Goal: Task Accomplishment & Management: Use online tool/utility

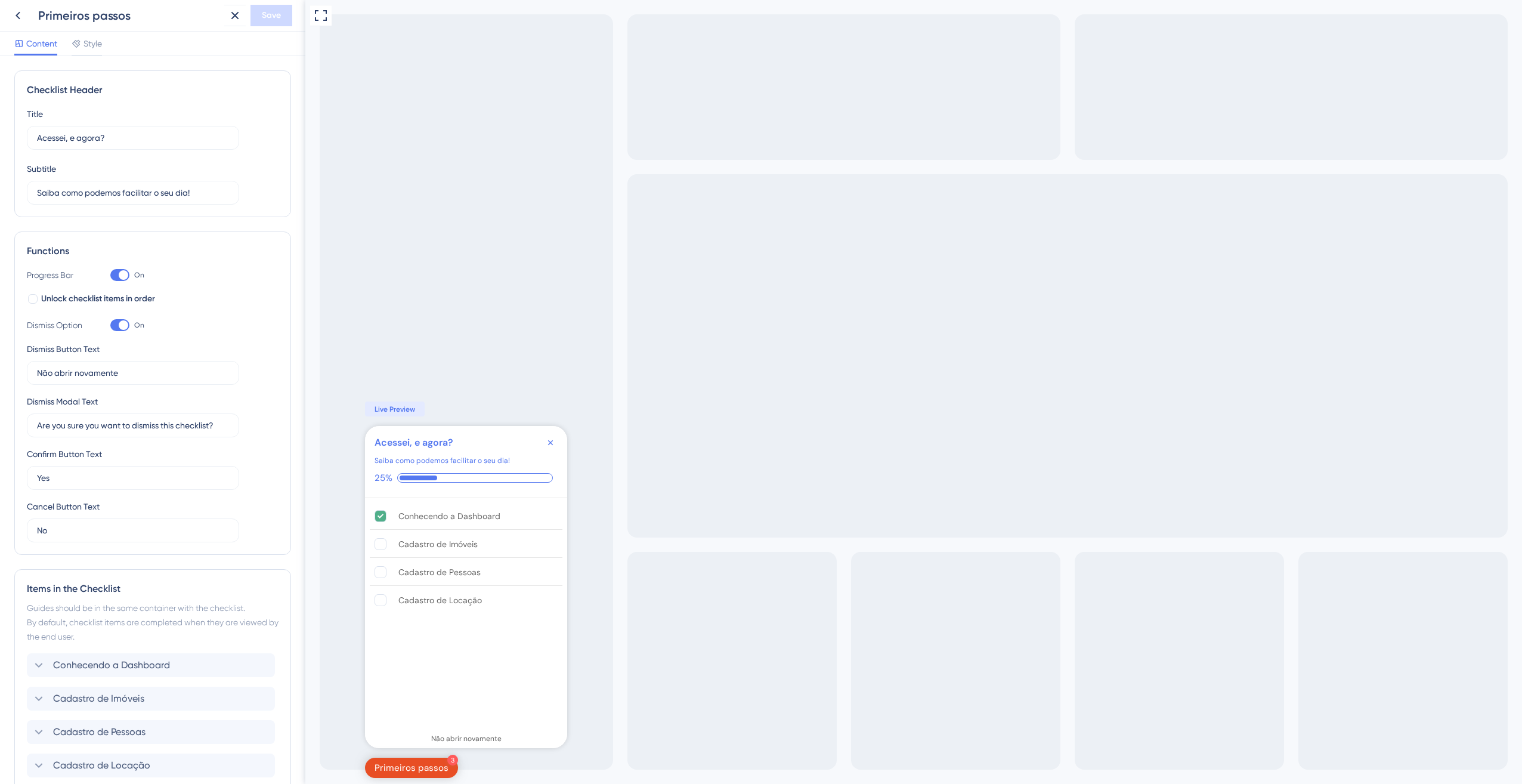
click at [91, 32] on div "Content Style" at bounding box center [152, 44] width 306 height 25
click at [89, 44] on span "Style" at bounding box center [93, 43] width 18 height 14
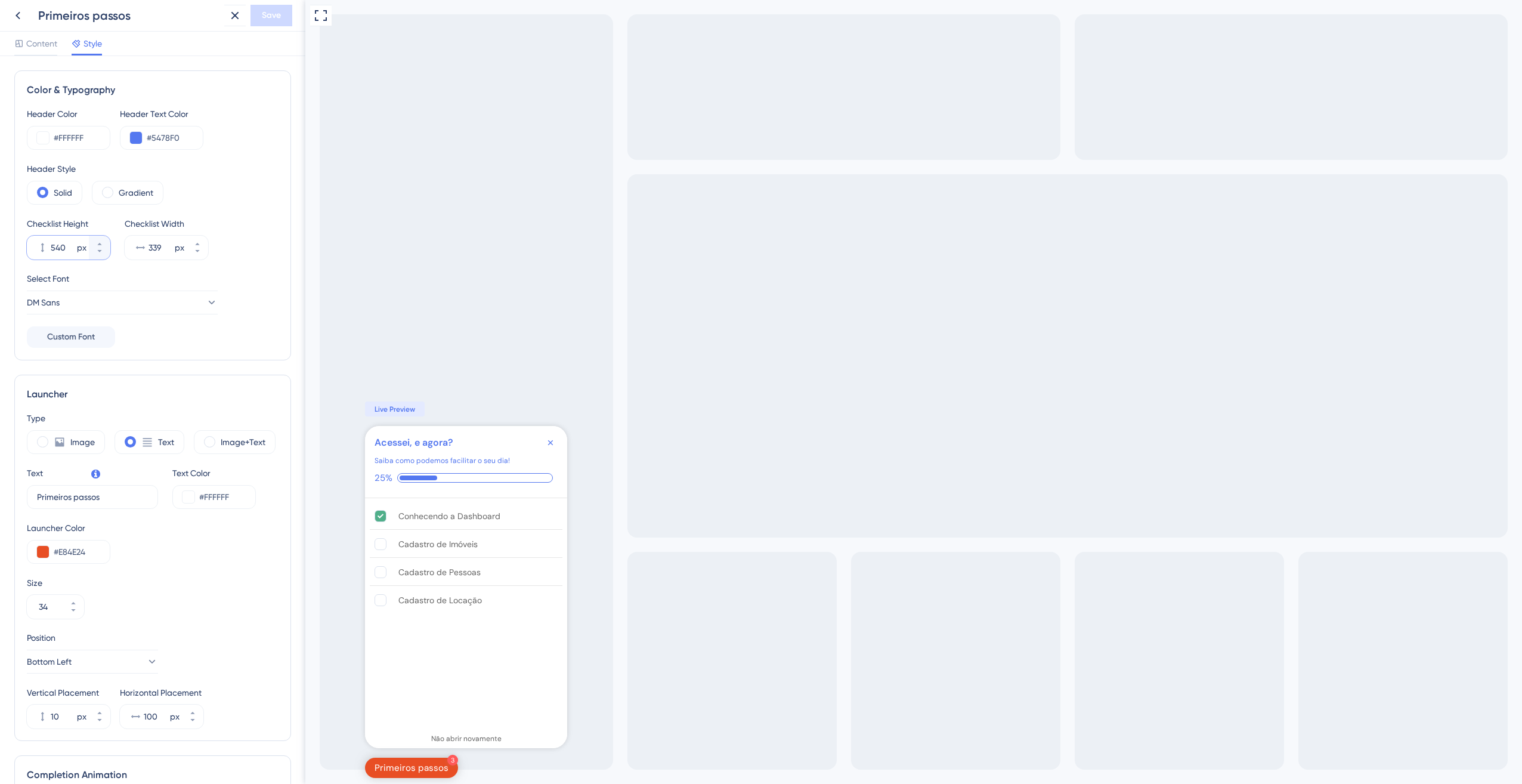
click at [60, 248] on input "540" at bounding box center [62, 247] width 24 height 14
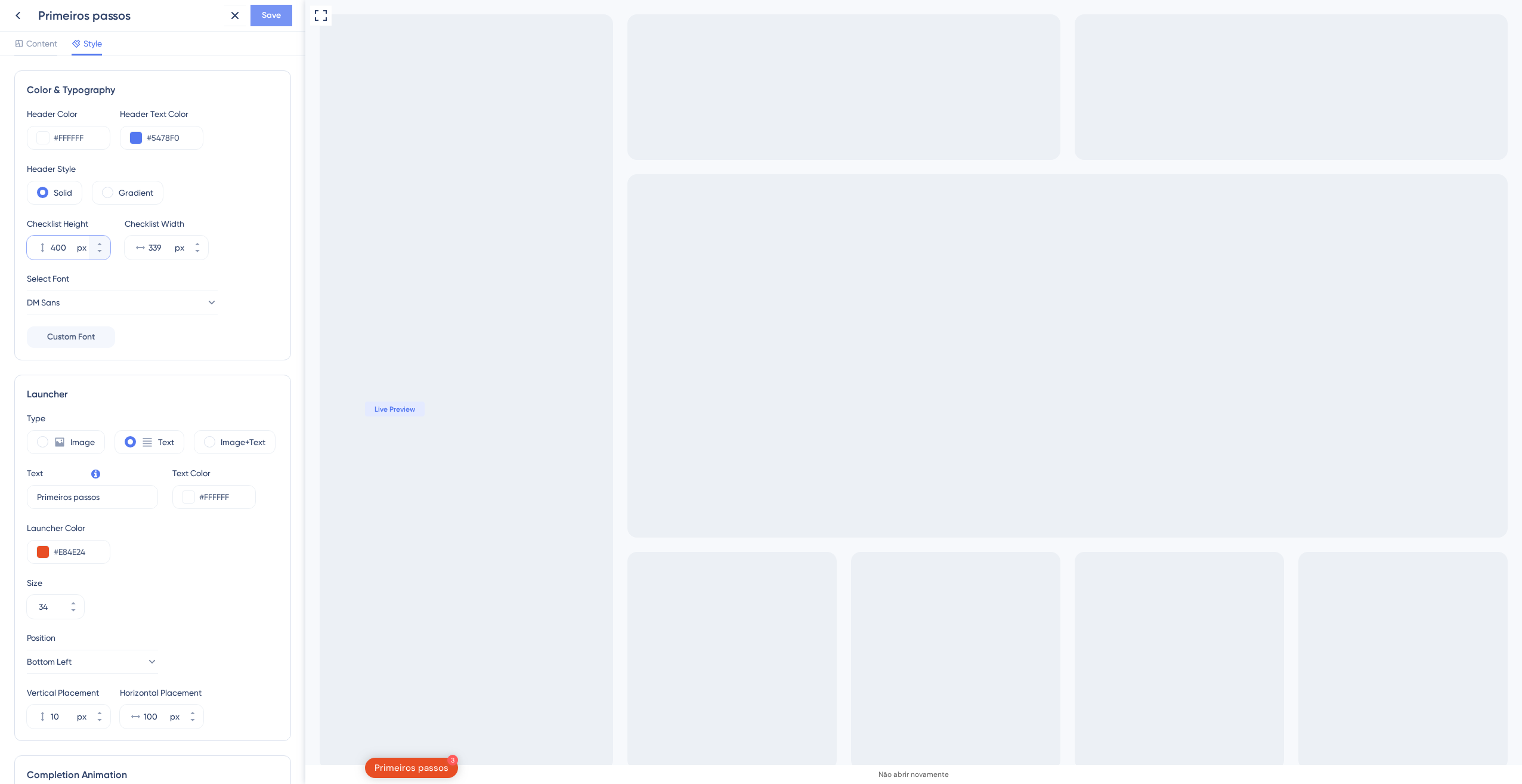
type input "400"
click at [262, 12] on span "Save" at bounding box center [271, 15] width 19 height 14
click at [136, 192] on label "Gradient" at bounding box center [136, 192] width 35 height 14
click at [47, 194] on span at bounding box center [43, 192] width 12 height 12
click at [52, 189] on input "radio" at bounding box center [52, 189] width 0 height 0
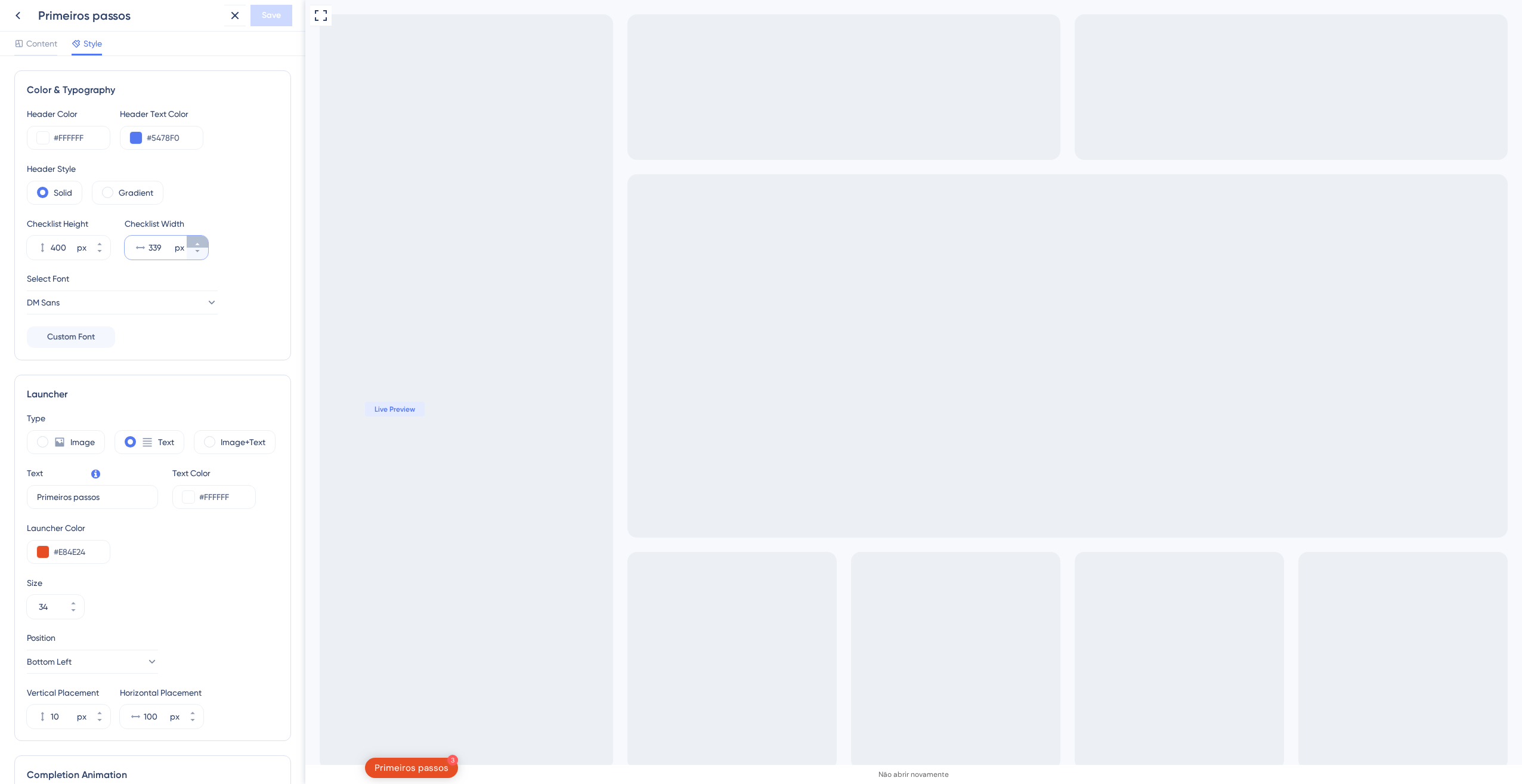
click at [201, 241] on button "339 px" at bounding box center [197, 242] width 22 height 12
click at [198, 255] on button "311 px" at bounding box center [197, 253] width 22 height 12
click at [197, 255] on button "305 px" at bounding box center [197, 253] width 22 height 12
click at [197, 255] on button "304 px" at bounding box center [197, 253] width 22 height 12
click at [197, 255] on button "303 px" at bounding box center [197, 253] width 22 height 12
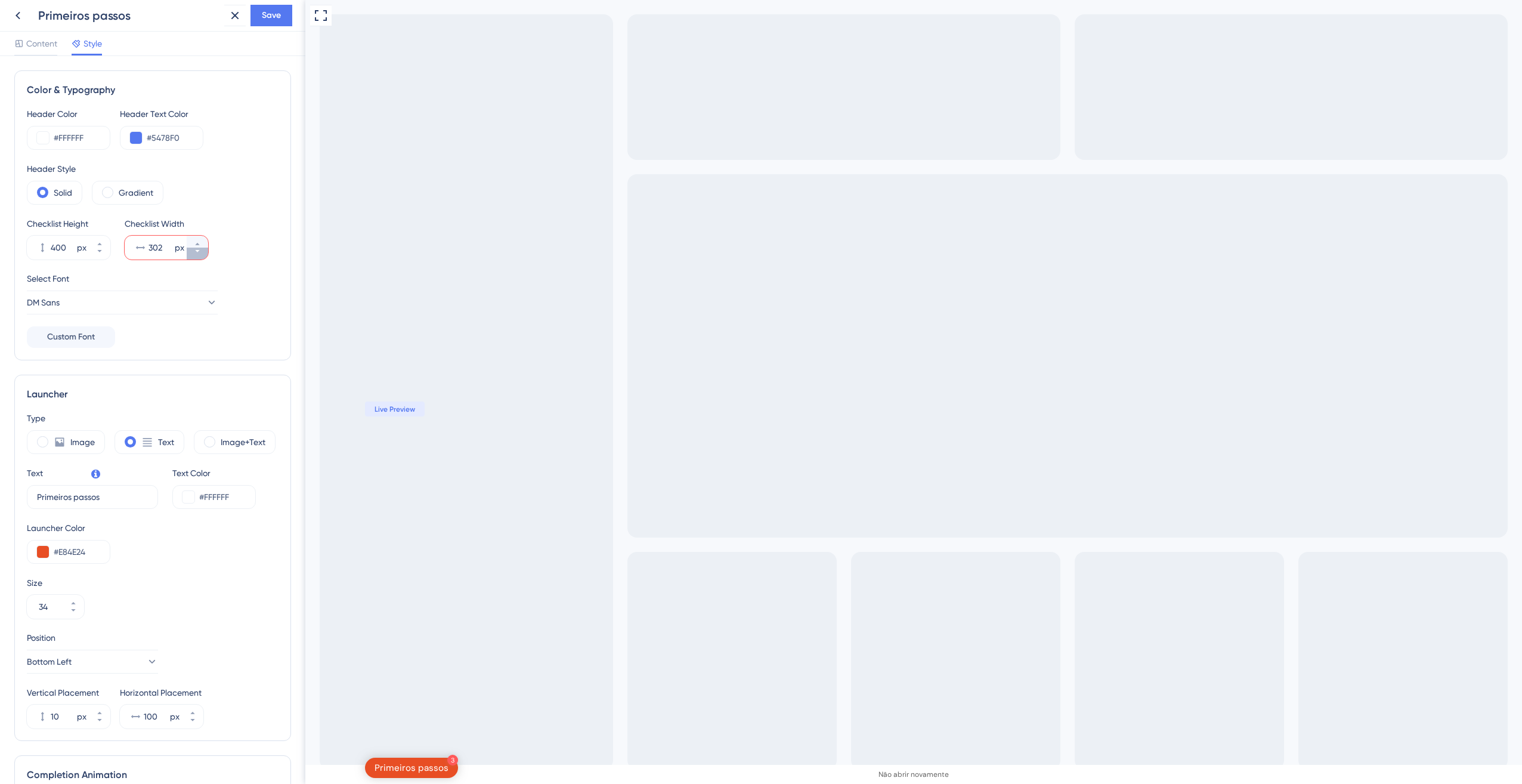
click at [197, 255] on button "302 px" at bounding box center [197, 253] width 22 height 12
click at [197, 255] on button "301 px" at bounding box center [197, 253] width 22 height 12
click at [259, 13] on button "Save" at bounding box center [272, 16] width 41 height 22
click at [167, 244] on input "300" at bounding box center [160, 247] width 24 height 14
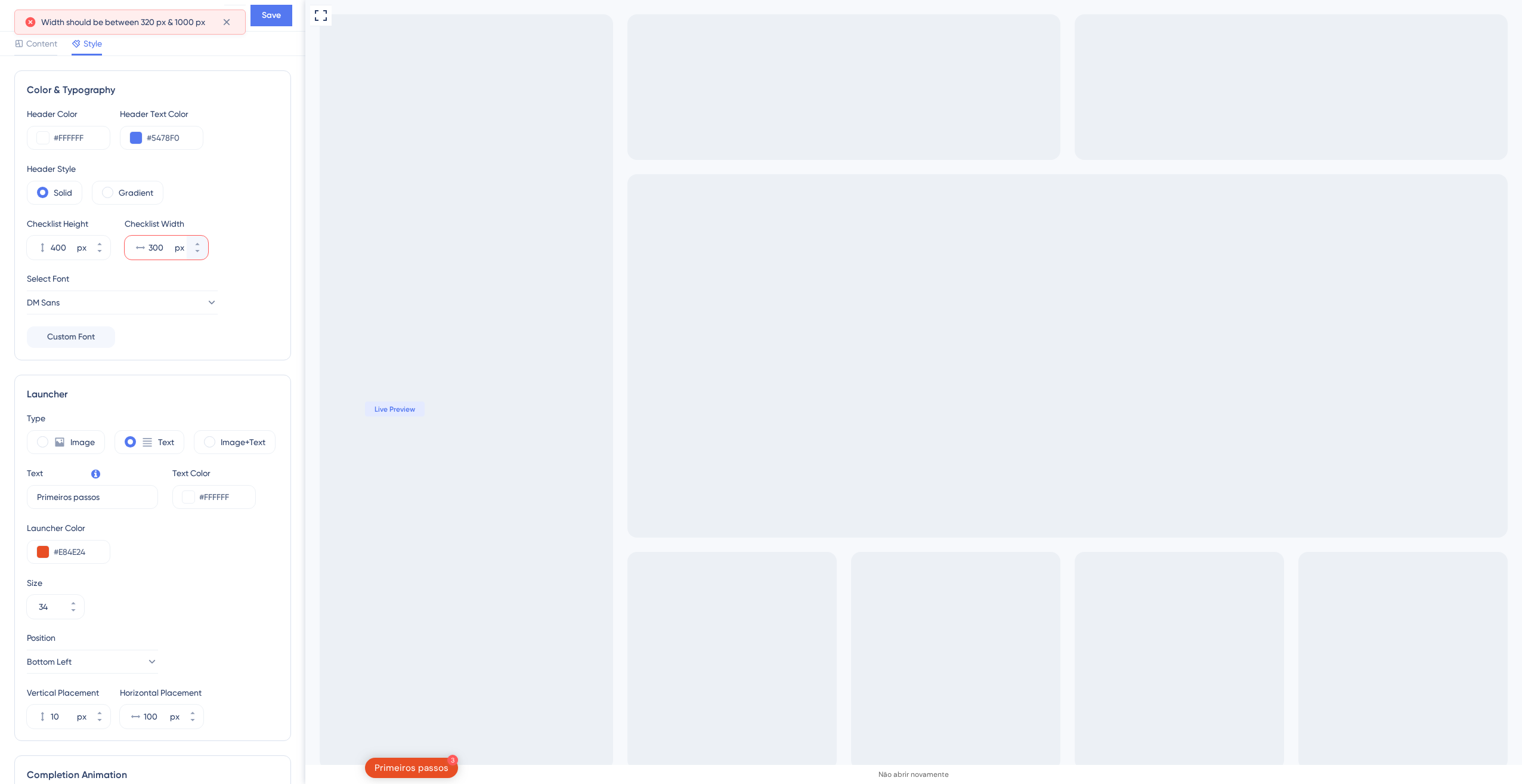
click at [167, 244] on input "300" at bounding box center [160, 247] width 24 height 14
type input "320"
click at [266, 22] on span "Save" at bounding box center [271, 15] width 19 height 14
click at [45, 51] on span "Content" at bounding box center [41, 43] width 31 height 14
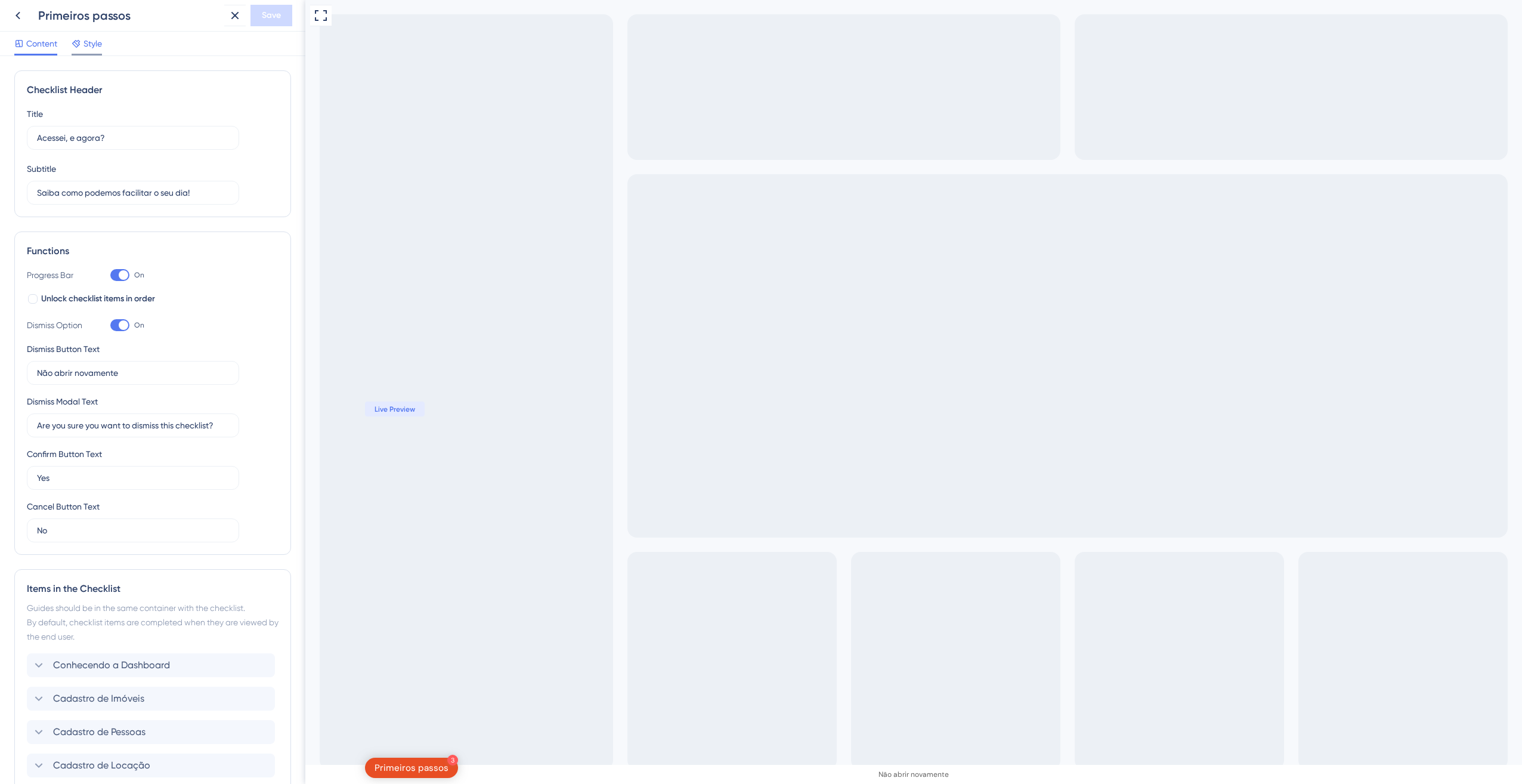
click at [74, 40] on icon at bounding box center [76, 44] width 10 height 10
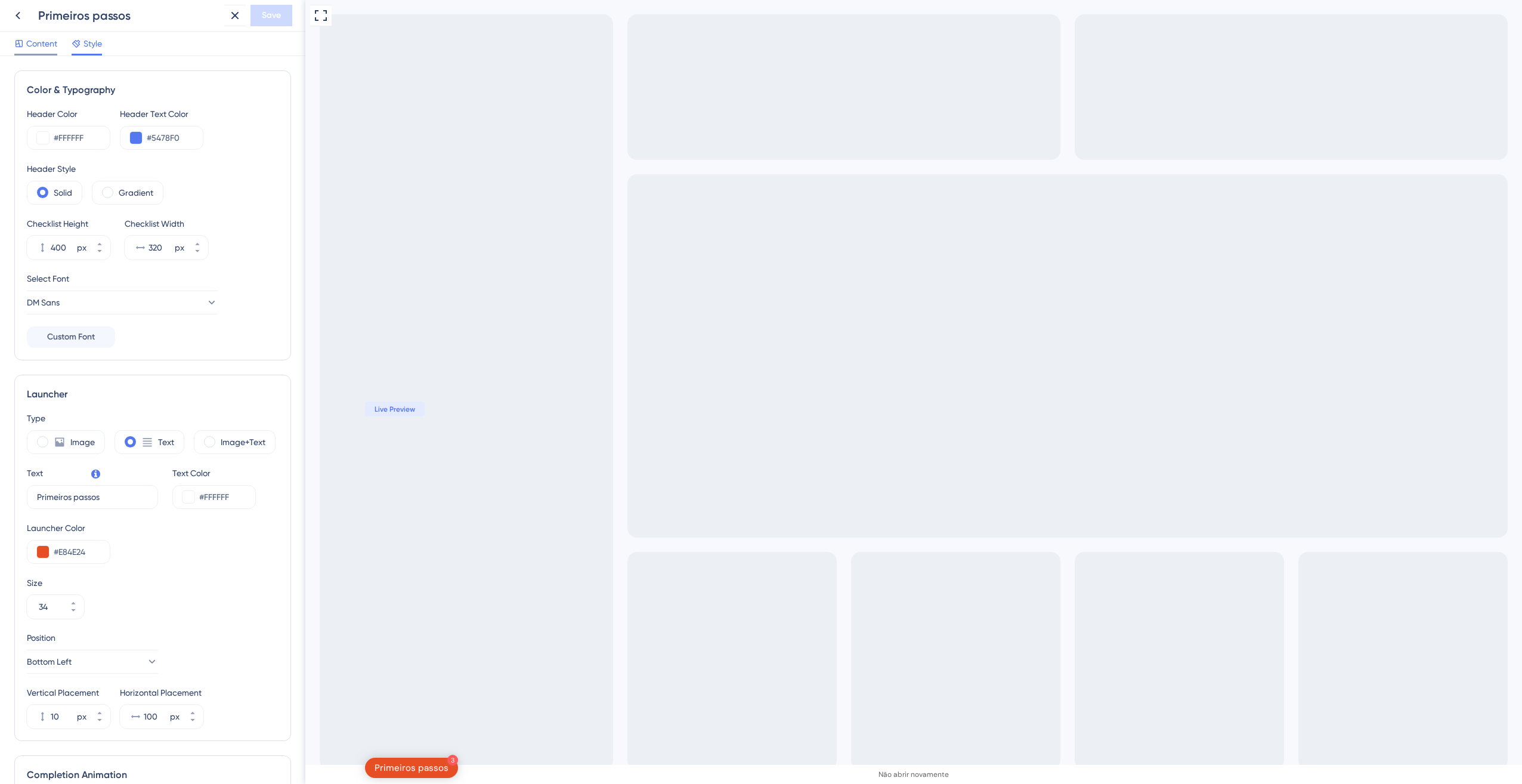
click at [33, 41] on span "Content" at bounding box center [41, 43] width 31 height 14
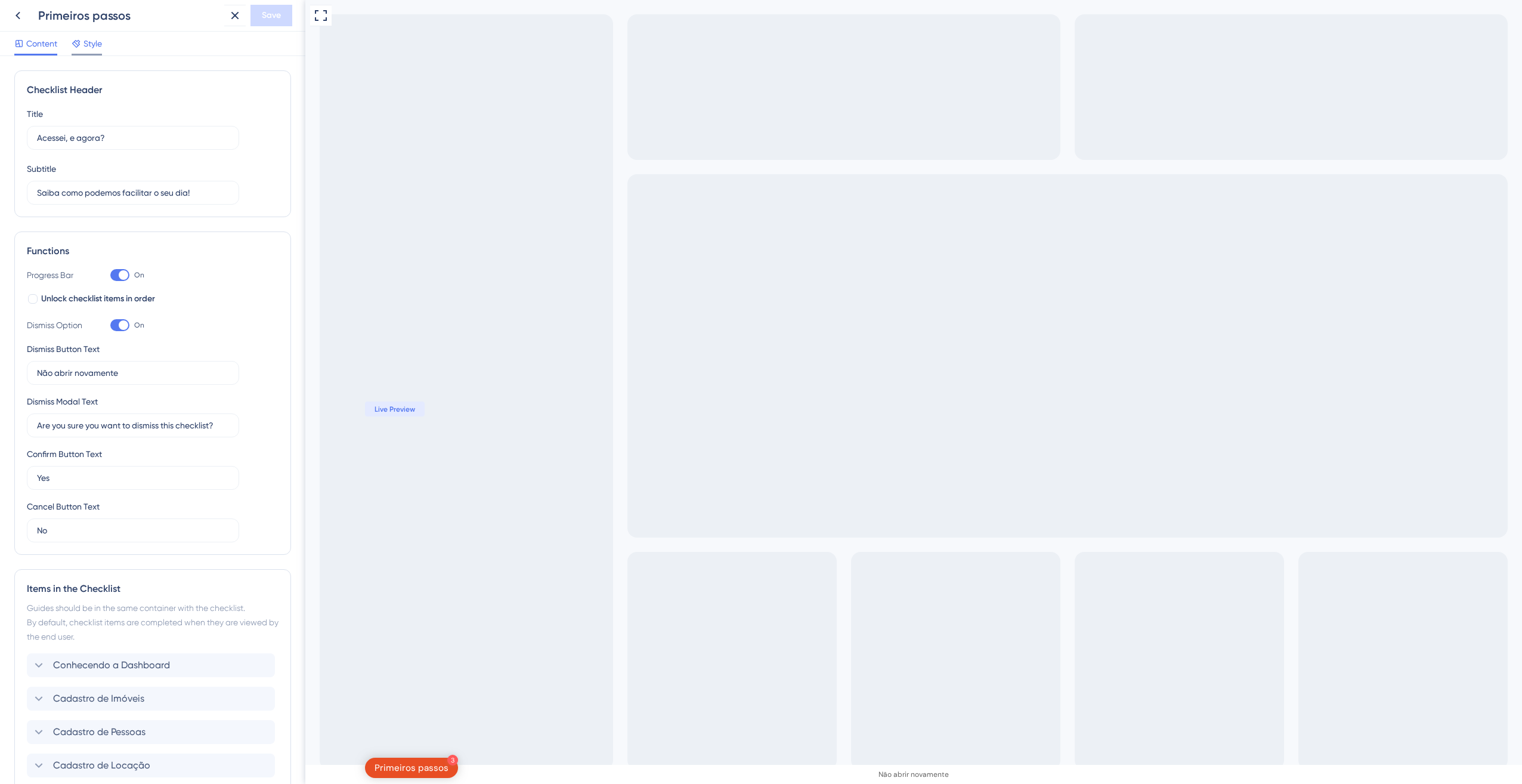
click at [73, 46] on icon at bounding box center [76, 44] width 10 height 10
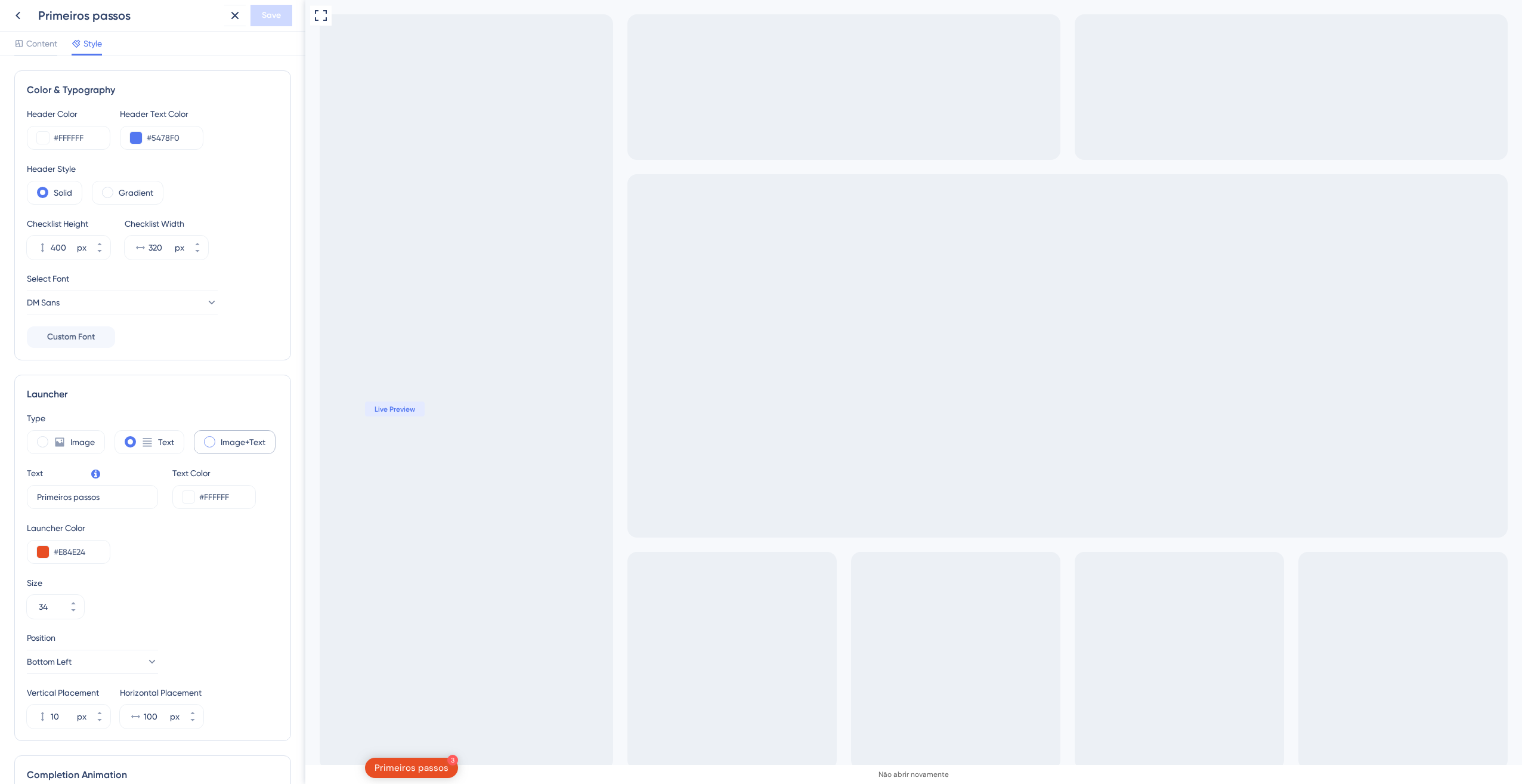
click at [238, 445] on label "Image+Text" at bounding box center [243, 441] width 45 height 14
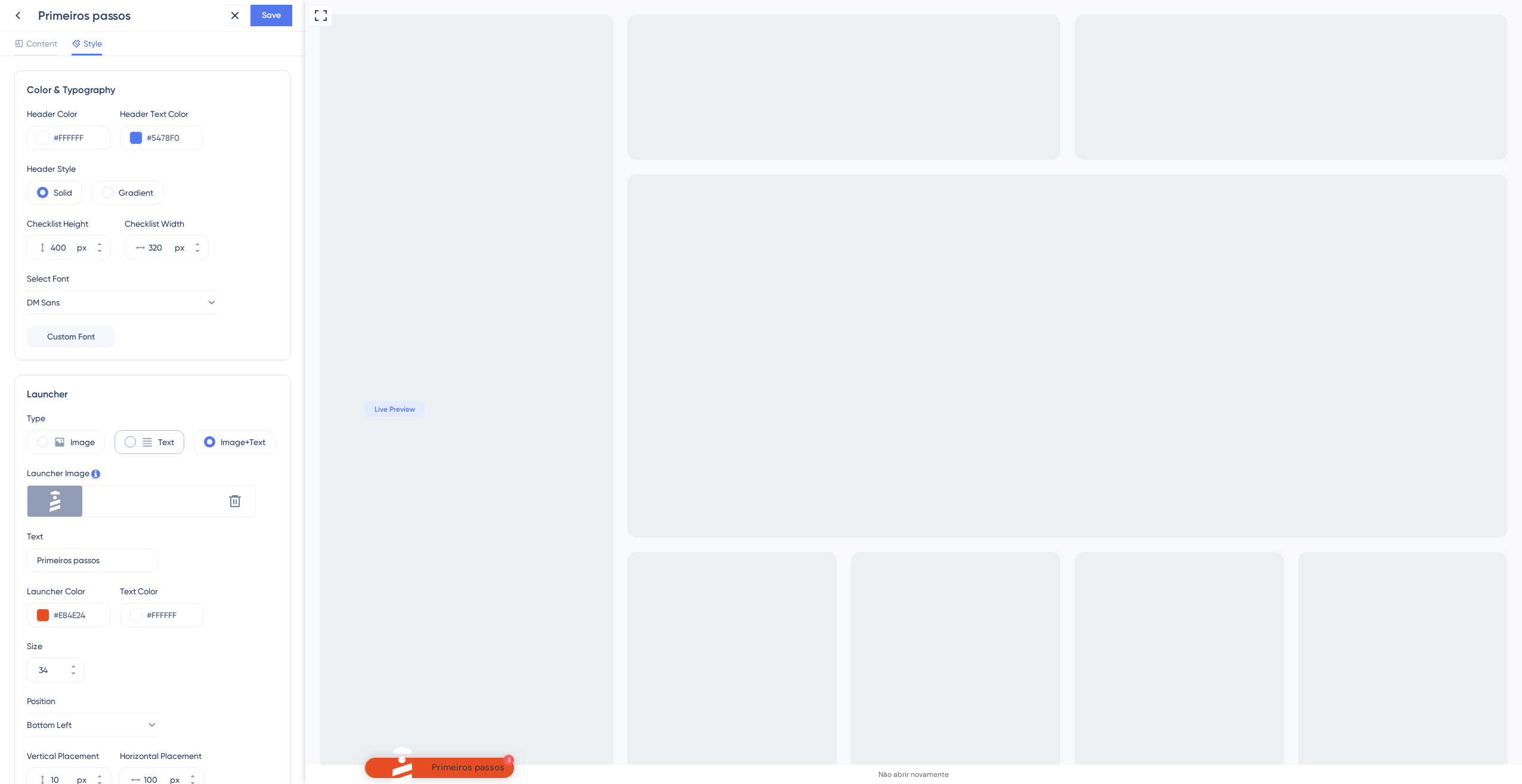
click at [161, 447] on label "Text" at bounding box center [166, 441] width 16 height 14
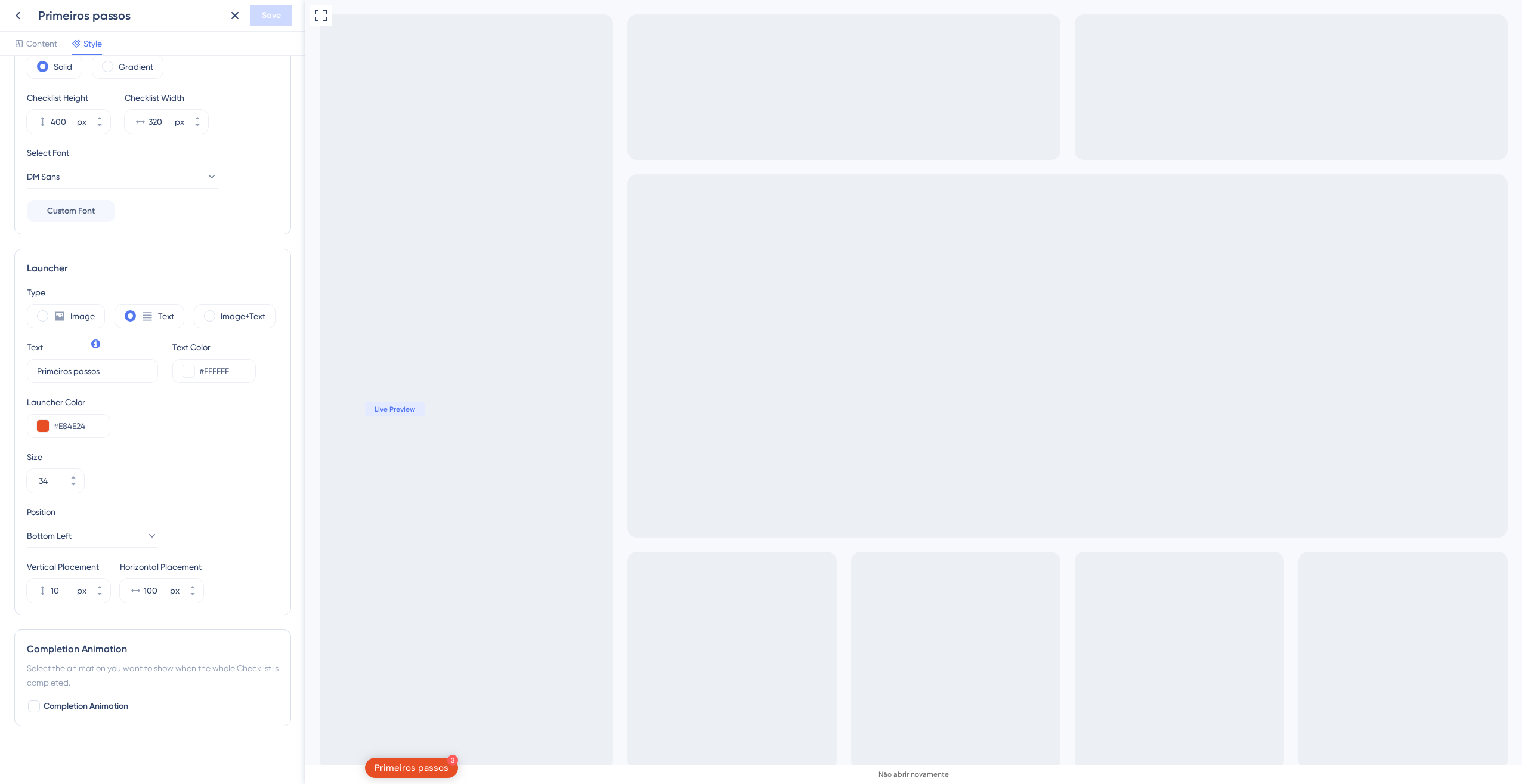
scroll to position [130, 0]
click at [71, 696] on span "Completion Animation" at bounding box center [86, 701] width 84 height 14
click at [70, 696] on span "Completion Animation" at bounding box center [86, 701] width 84 height 14
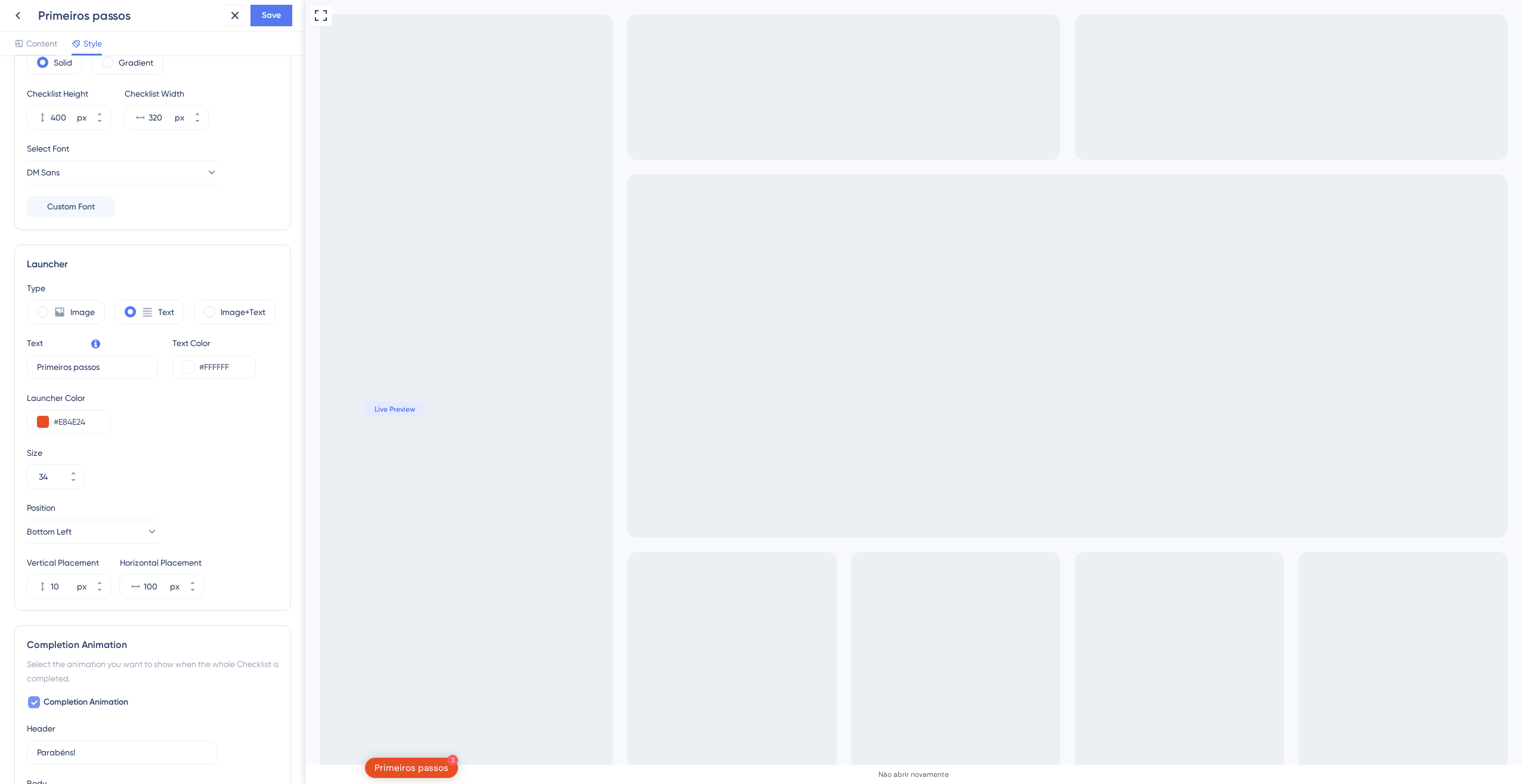
checkbox input "false"
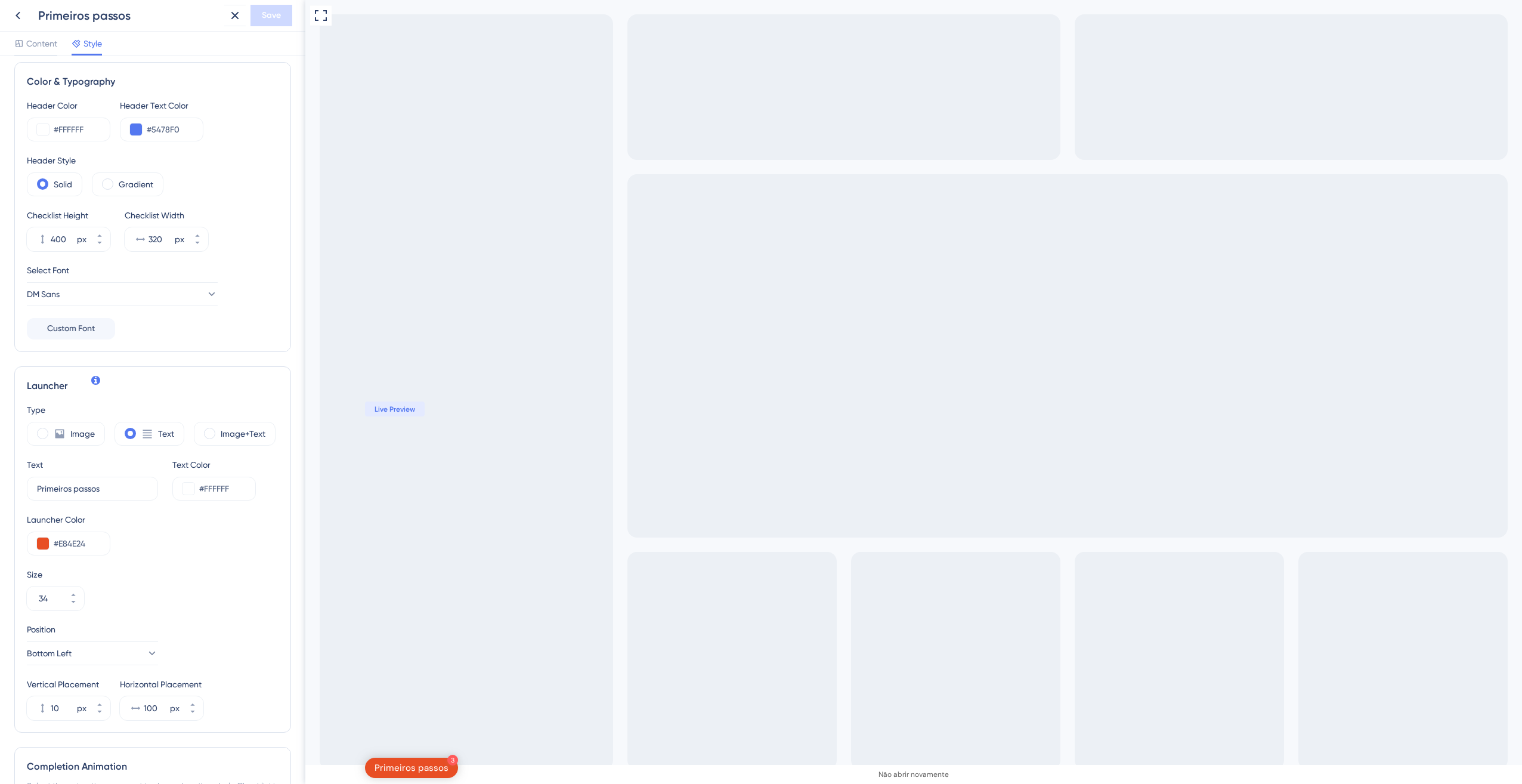
scroll to position [0, 0]
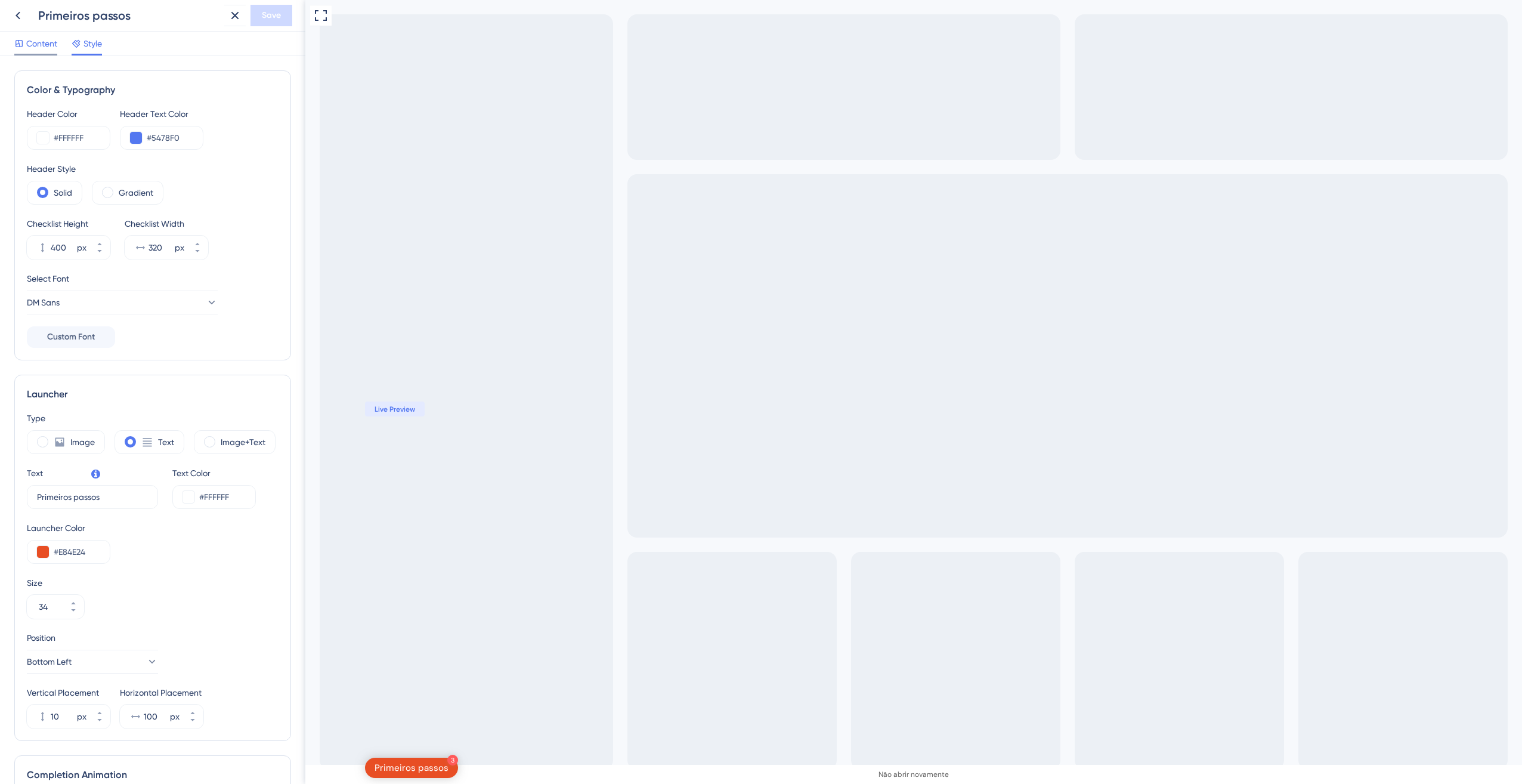
click at [25, 44] on div "Content" at bounding box center [36, 43] width 43 height 14
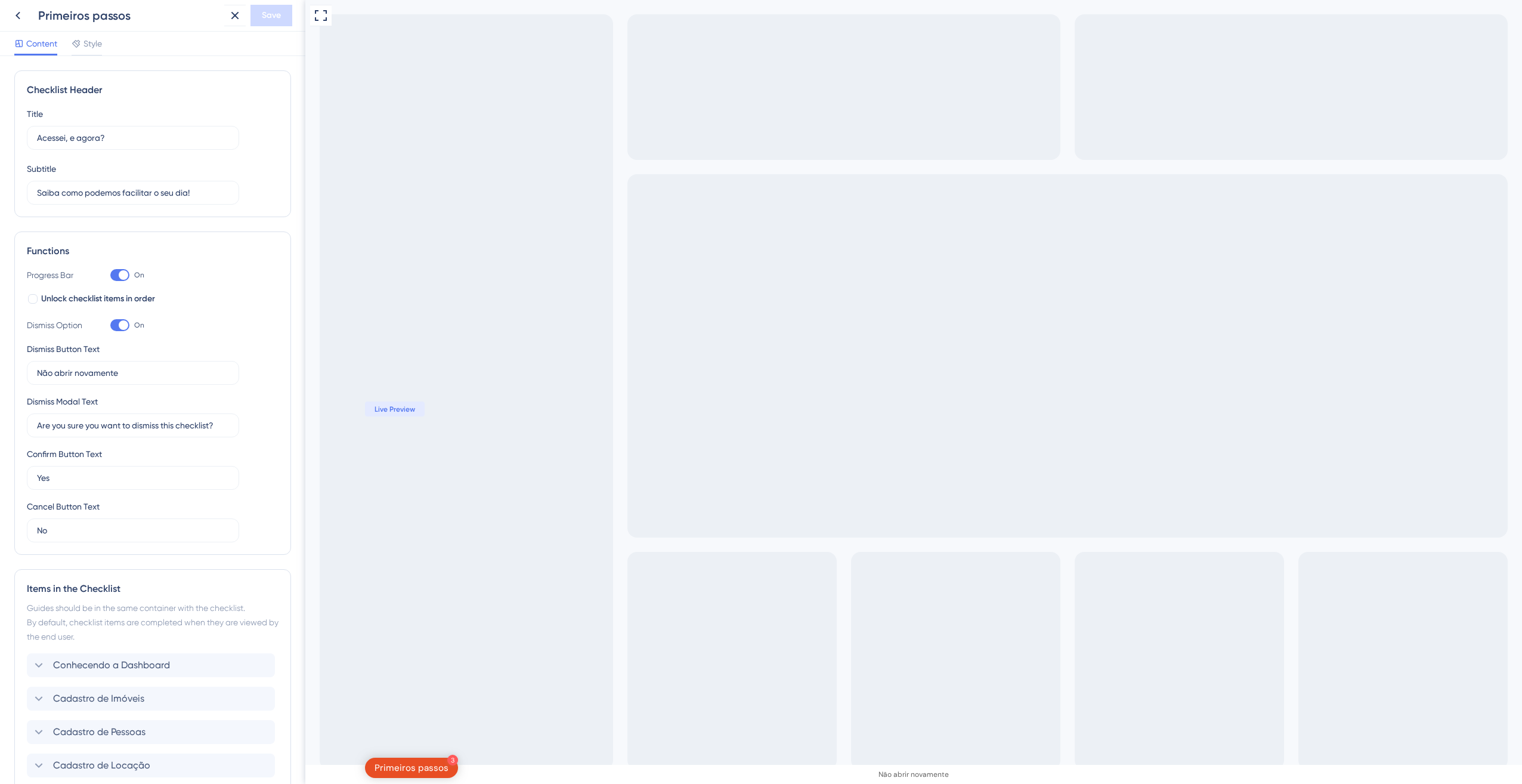
click at [121, 323] on div at bounding box center [123, 325] width 10 height 10
click at [110, 325] on input "On" at bounding box center [110, 325] width 1 height 1
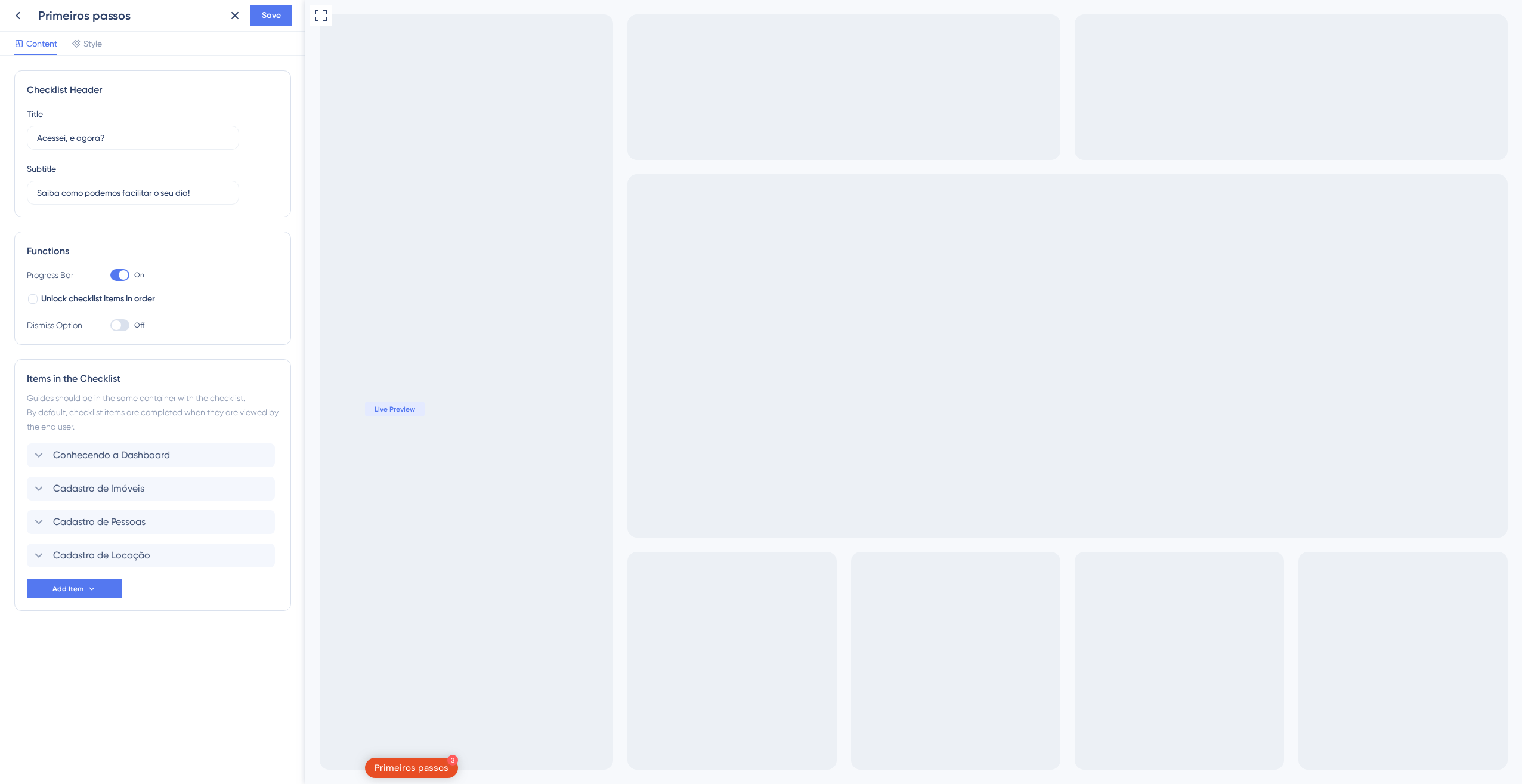
click at [121, 323] on div at bounding box center [119, 325] width 19 height 12
click at [110, 325] on input "Off" at bounding box center [110, 325] width 1 height 1
checkbox input "true"
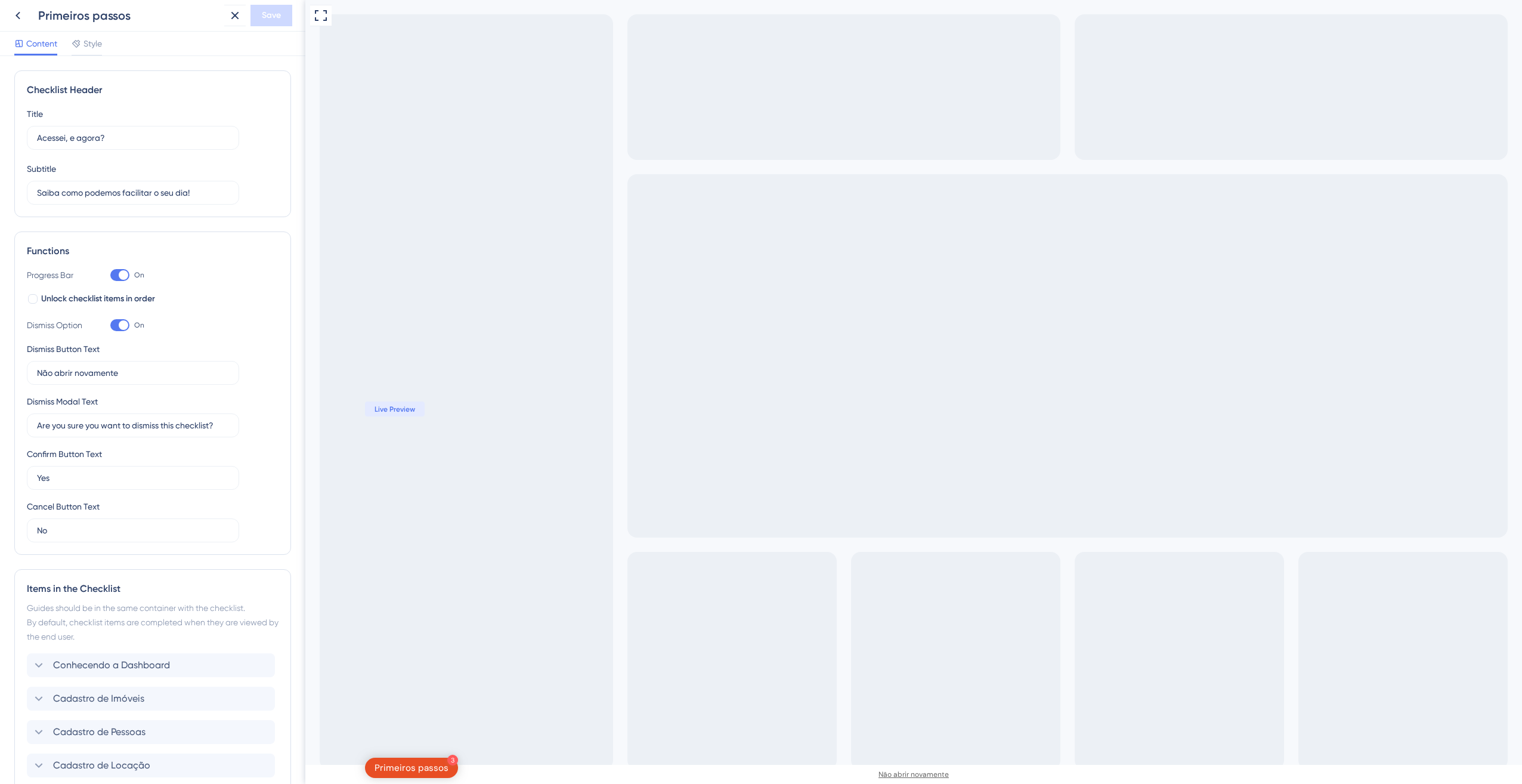
click at [879, 769] on div "Não abrir novamente" at bounding box center [913, 774] width 70 height 10
drag, startPoint x: 226, startPoint y: 426, endPoint x: -2, endPoint y: 426, distance: 228.0
click at [0, 0] on html "Primeiros passos Save Content Style Checklist Header Title Acessei, e agora? Su…" at bounding box center [761, 0] width 1522 height 0
drag, startPoint x: 94, startPoint y: 474, endPoint x: -2, endPoint y: 473, distance: 96.0
click at [0, 0] on html "Primeiros passos Save Content Style Checklist Header Title Acessei, e agora? Su…" at bounding box center [761, 0] width 1522 height 0
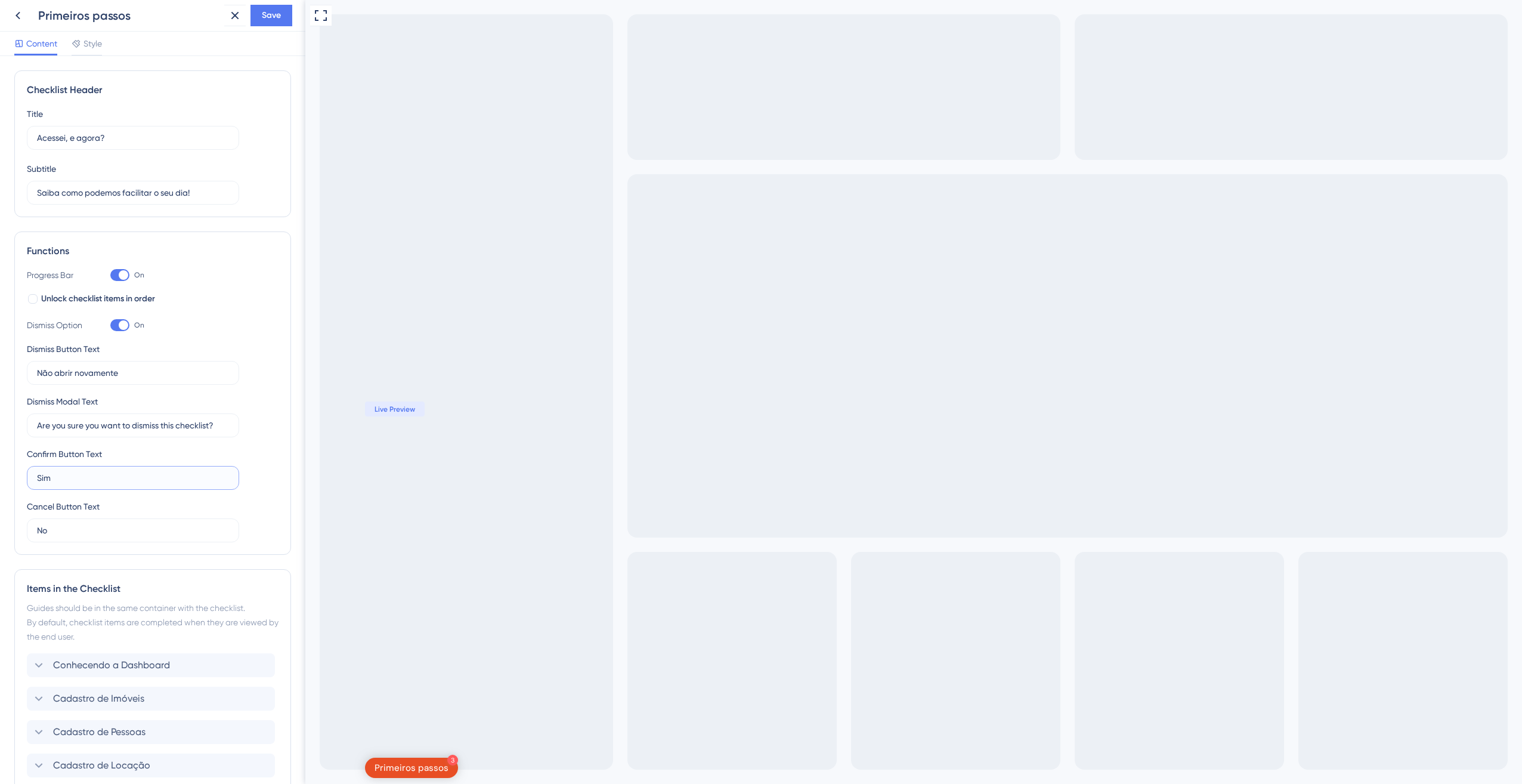
type input "Sim"
click at [0, 0] on html "Primeiros passos Save Content Style Checklist Header Title Acessei, e agora? Su…" at bounding box center [761, 0] width 1522 height 0
type input "Não"
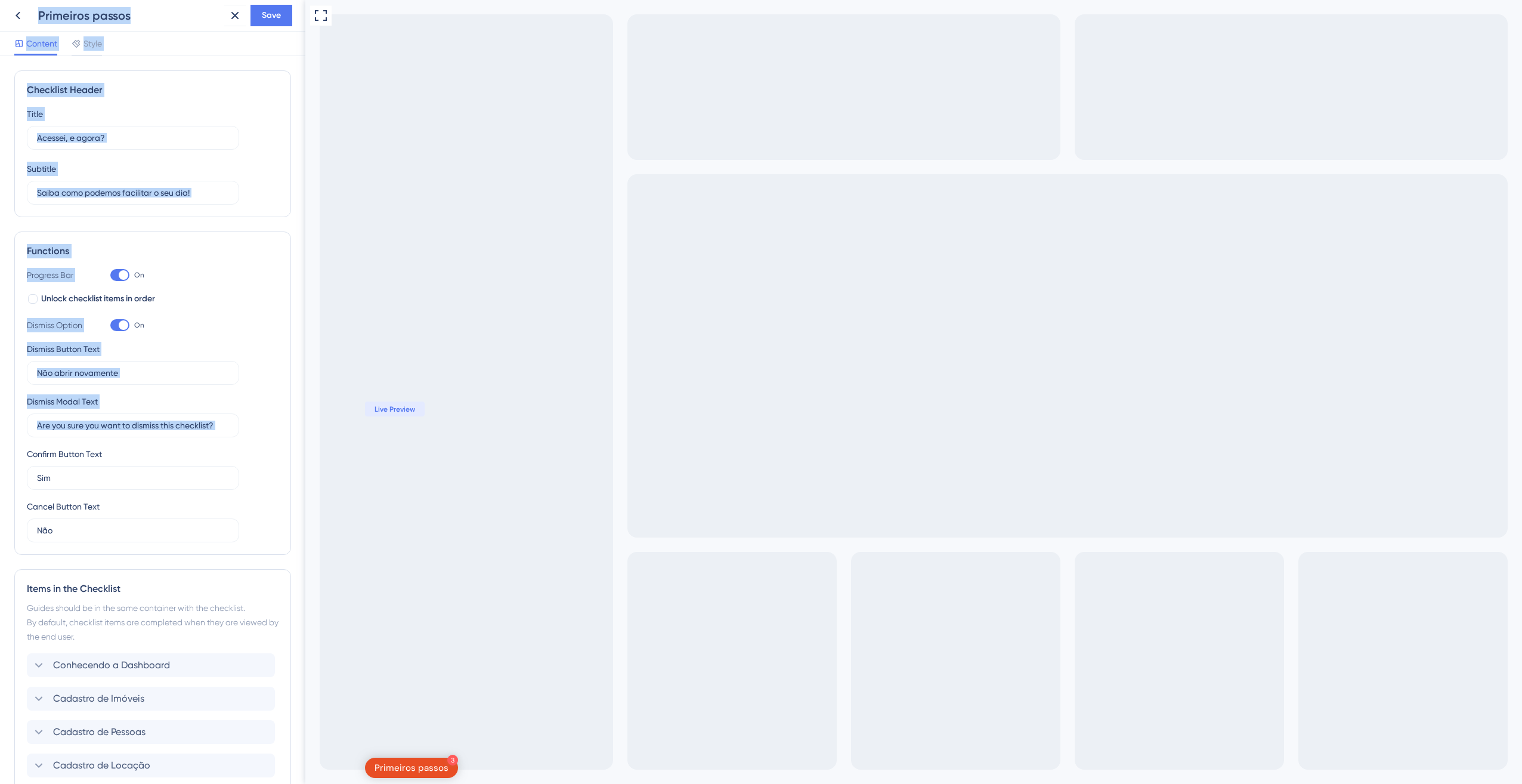
drag, startPoint x: 234, startPoint y: 421, endPoint x: -2, endPoint y: 404, distance: 236.6
click at [0, 0] on html "Primeiros passos Save Content Style Checklist Header Title Acessei, e agora? Su…" at bounding box center [761, 0] width 1522 height 0
drag, startPoint x: 0, startPoint y: 404, endPoint x: 93, endPoint y: 423, distance: 94.9
click at [93, 423] on input "Are you sure you want to dismiss this checklist?" at bounding box center [133, 426] width 192 height 13
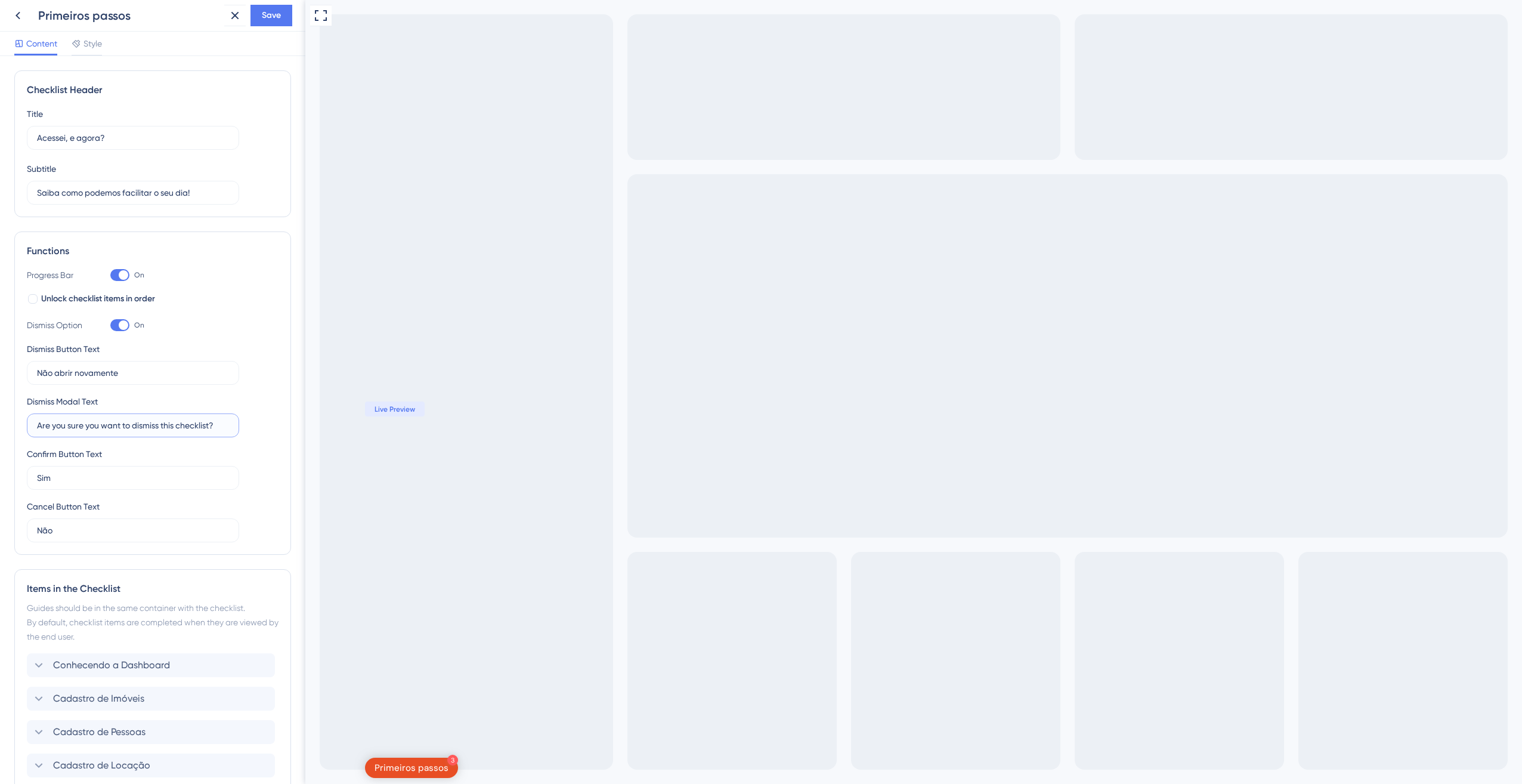
click at [93, 423] on input "Are you sure you want to dismiss this checklist?" at bounding box center [133, 426] width 192 height 13
click at [96, 424] on input "Are you sure you want to dismiss this checklist?" at bounding box center [133, 426] width 192 height 13
drag, startPoint x: 232, startPoint y: 423, endPoint x: 151, endPoint y: 432, distance: 81.5
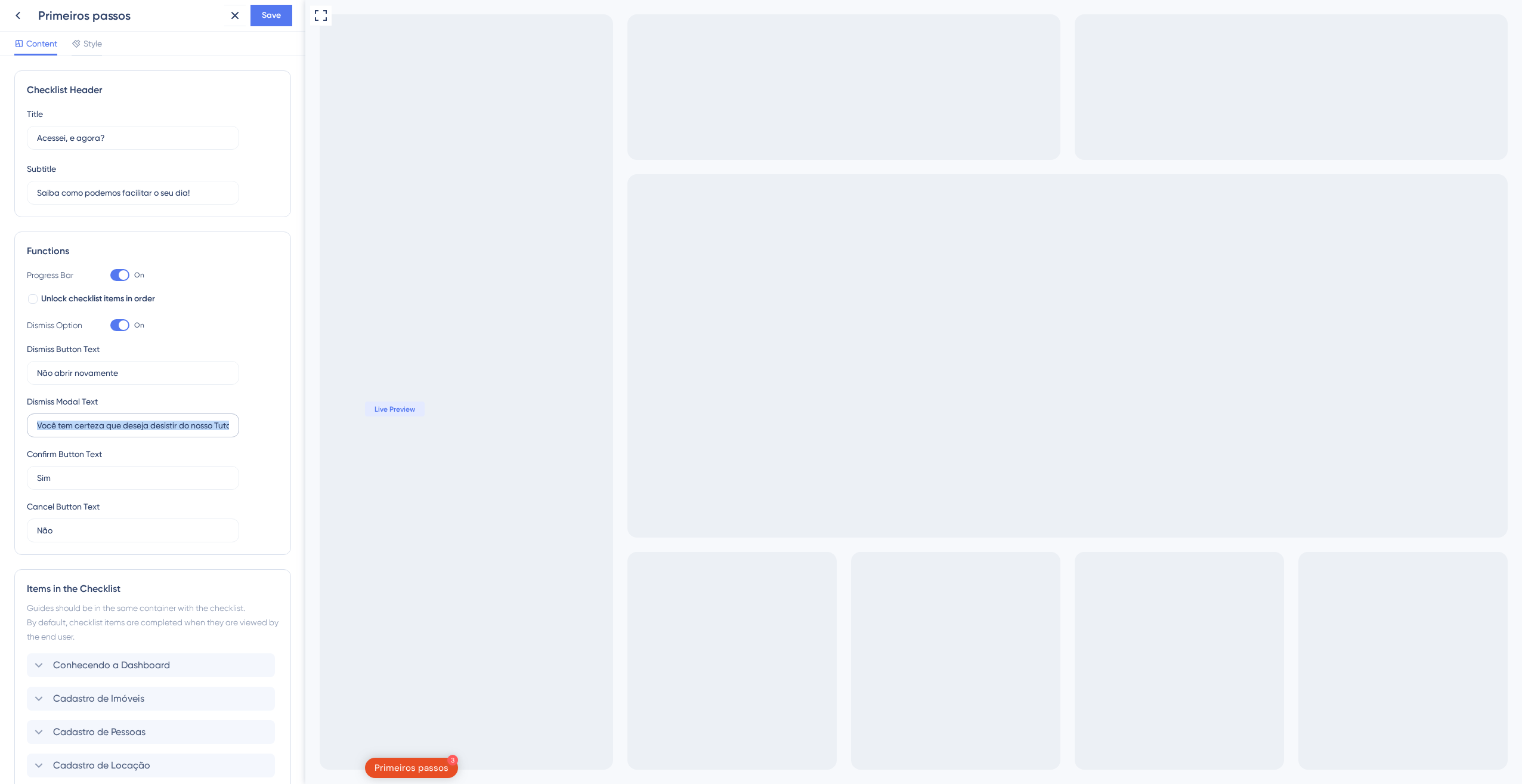
click at [150, 432] on label "Você tem certeza que deseja desistir do nosso Tutorial?" at bounding box center [132, 425] width 212 height 24
click at [131, 424] on input "Você tem certeza que deseja desistir do nosso Tutorial?" at bounding box center [133, 426] width 192 height 13
click at [171, 426] on input "Você tem certeza que deseja desistir do nosso Tutorial?" at bounding box center [133, 426] width 192 height 13
drag, startPoint x: 189, startPoint y: 426, endPoint x: 153, endPoint y: 423, distance: 36.1
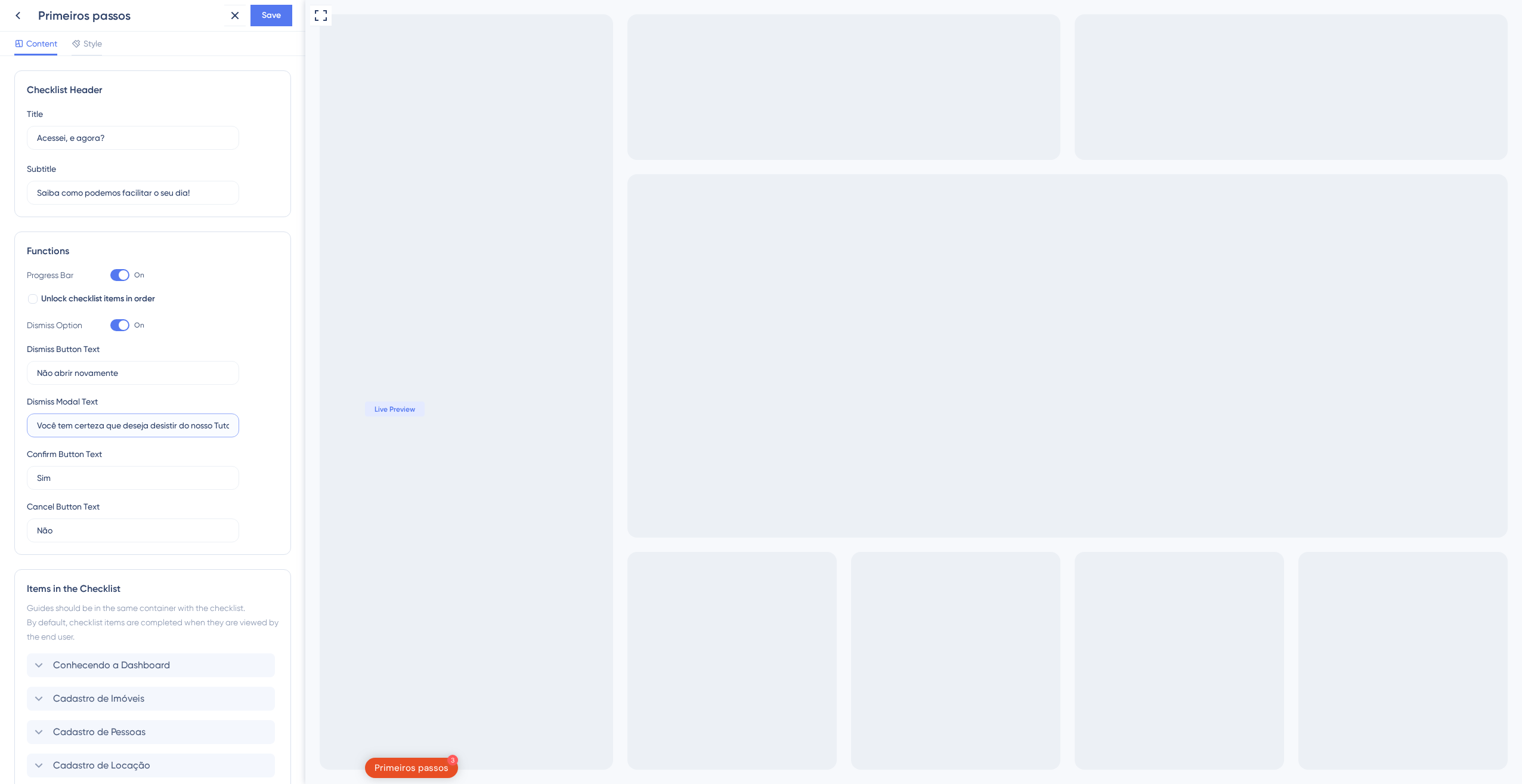
click at [153, 423] on input "Você tem certeza que deseja desistir do nosso Tutorial?" at bounding box center [133, 426] width 192 height 13
drag, startPoint x: 229, startPoint y: 423, endPoint x: 289, endPoint y: 435, distance: 61.2
click at [289, 435] on div "Checklist Header Title Acessei, e agora? Subtitle Saiba como podemos facilitar …" at bounding box center [152, 420] width 306 height 728
click at [170, 424] on input "Você tem certeza que deseja fechar nosso Tutorial?" at bounding box center [133, 426] width 192 height 13
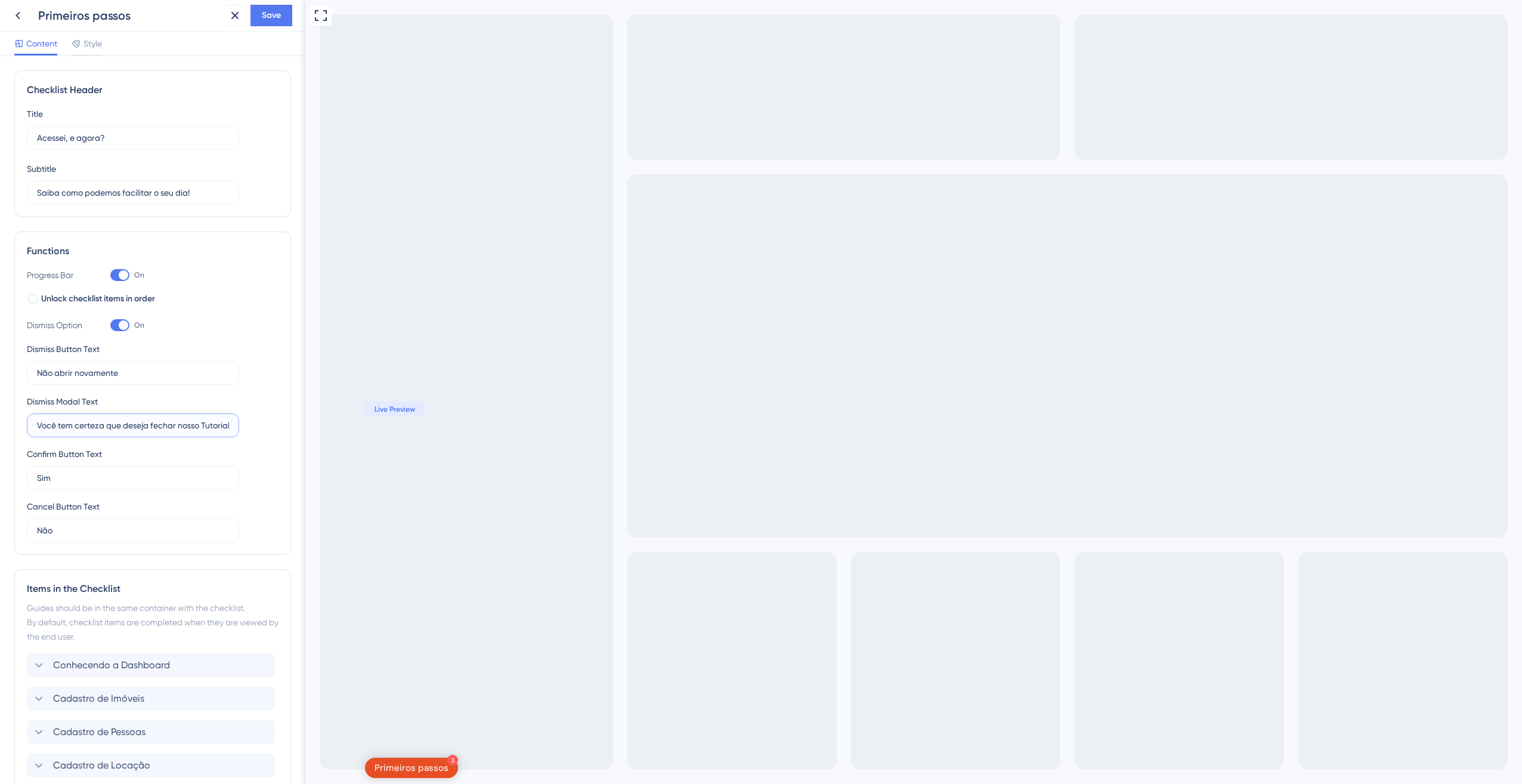
click at [170, 424] on input "Você tem certeza que deseja fechar nosso Tutorial?" at bounding box center [133, 426] width 192 height 13
click at [94, 427] on input "Você tem certeza que deseja fechar nosso Tutorial?" at bounding box center [133, 426] width 192 height 13
click at [108, 426] on input "Você tem certeza que deseja fechar nosso Tutorial?" at bounding box center [133, 426] width 192 height 13
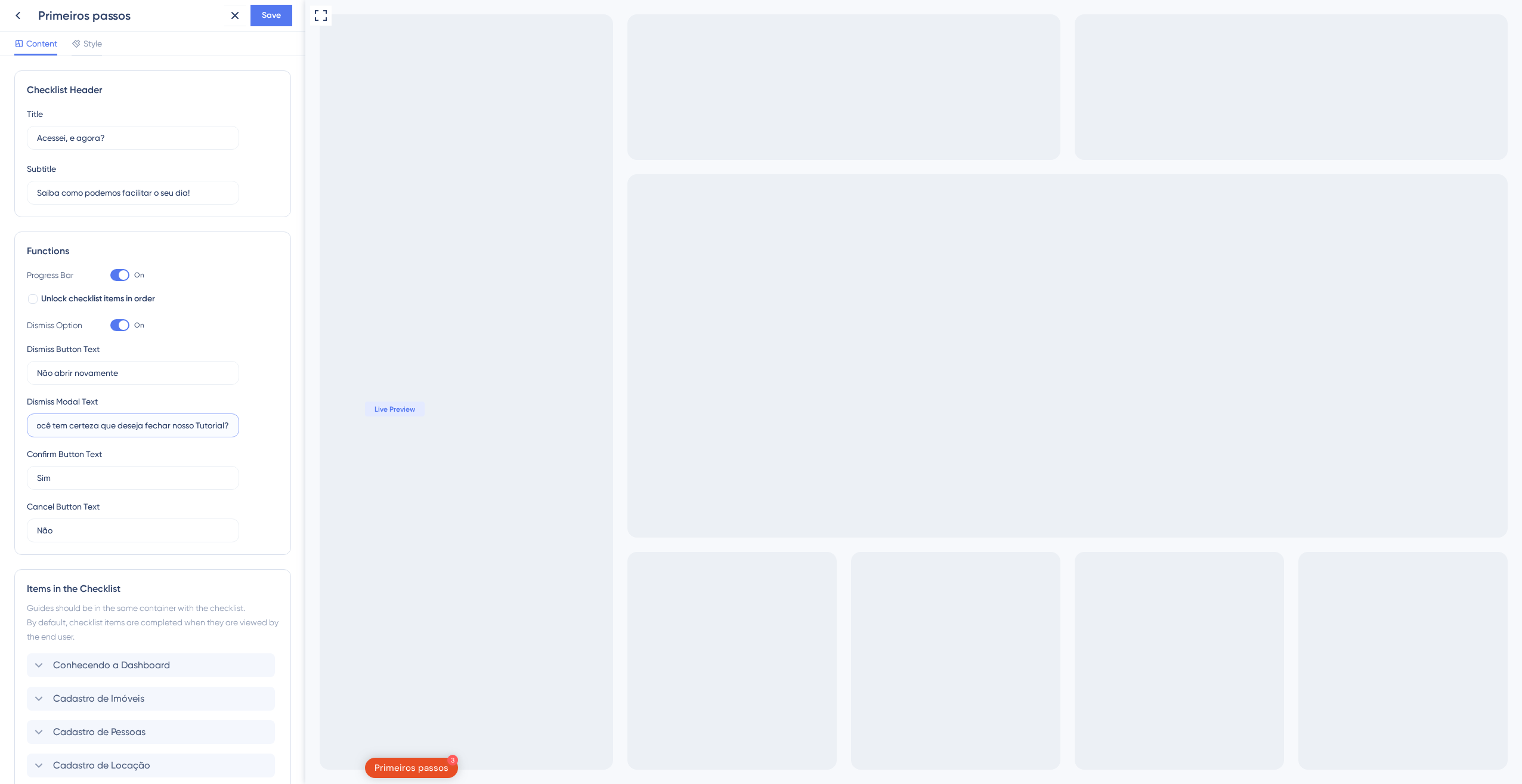
drag, startPoint x: 104, startPoint y: 423, endPoint x: 301, endPoint y: 406, distance: 197.7
click at [287, 430] on div "Checklist Header Title Acessei, e agora? Subtitle Saiba como podemos facilitar …" at bounding box center [152, 420] width 306 height 728
type input "Você tem certeza?"
drag, startPoint x: 263, startPoint y: 321, endPoint x: 296, endPoint y: 363, distance: 53.4
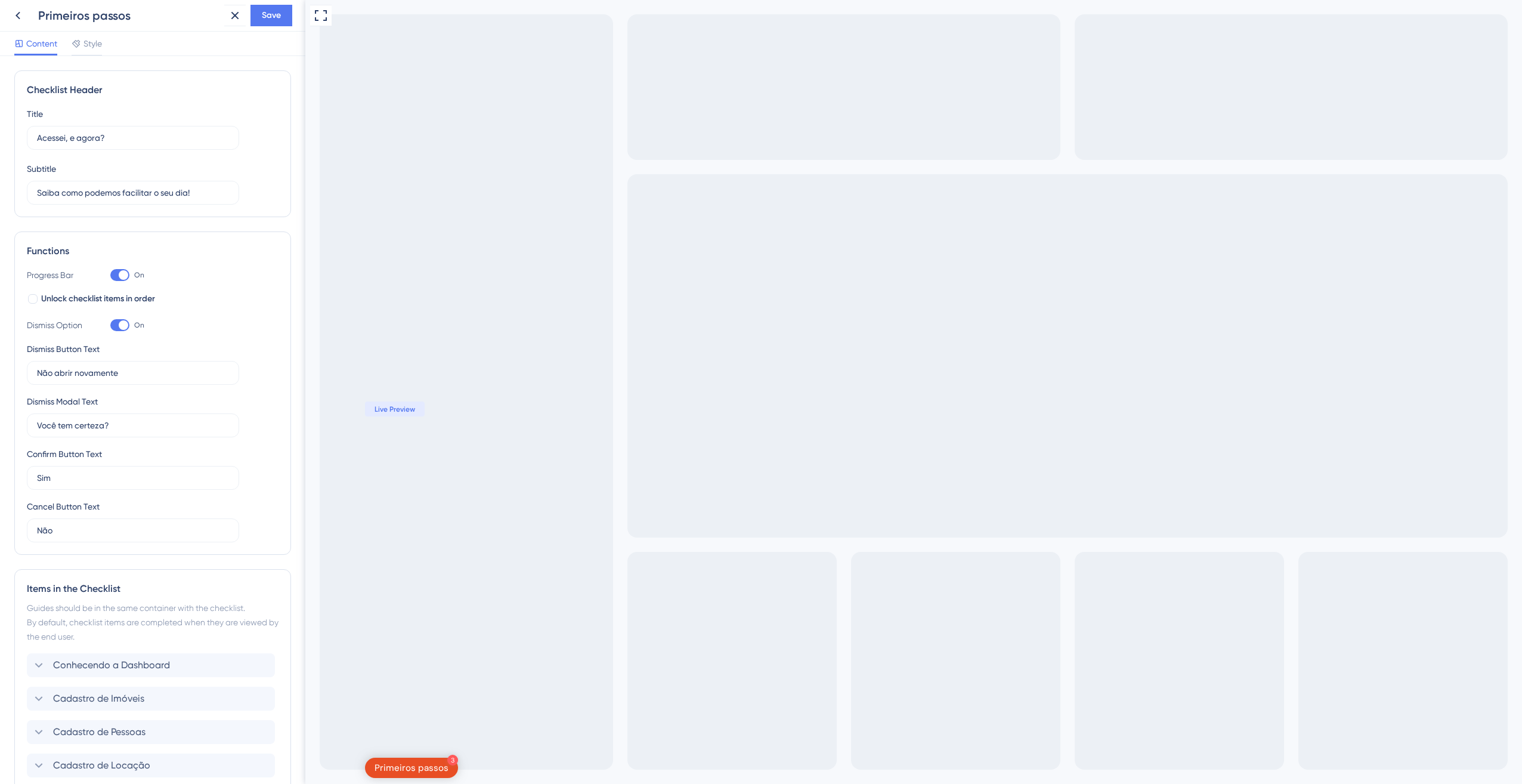
click at [262, 321] on div "Dismiss Option On" at bounding box center [152, 325] width 252 height 14
click at [417, 762] on div "Primeiros passos" at bounding box center [411, 767] width 74 height 12
click at [412, 772] on div "Primeiros passos" at bounding box center [411, 767] width 74 height 12
click at [879, 769] on div "Não abrir novamente" at bounding box center [913, 774] width 70 height 10
click at [408, 775] on div "3 Primeiros passos" at bounding box center [412, 767] width 93 height 20
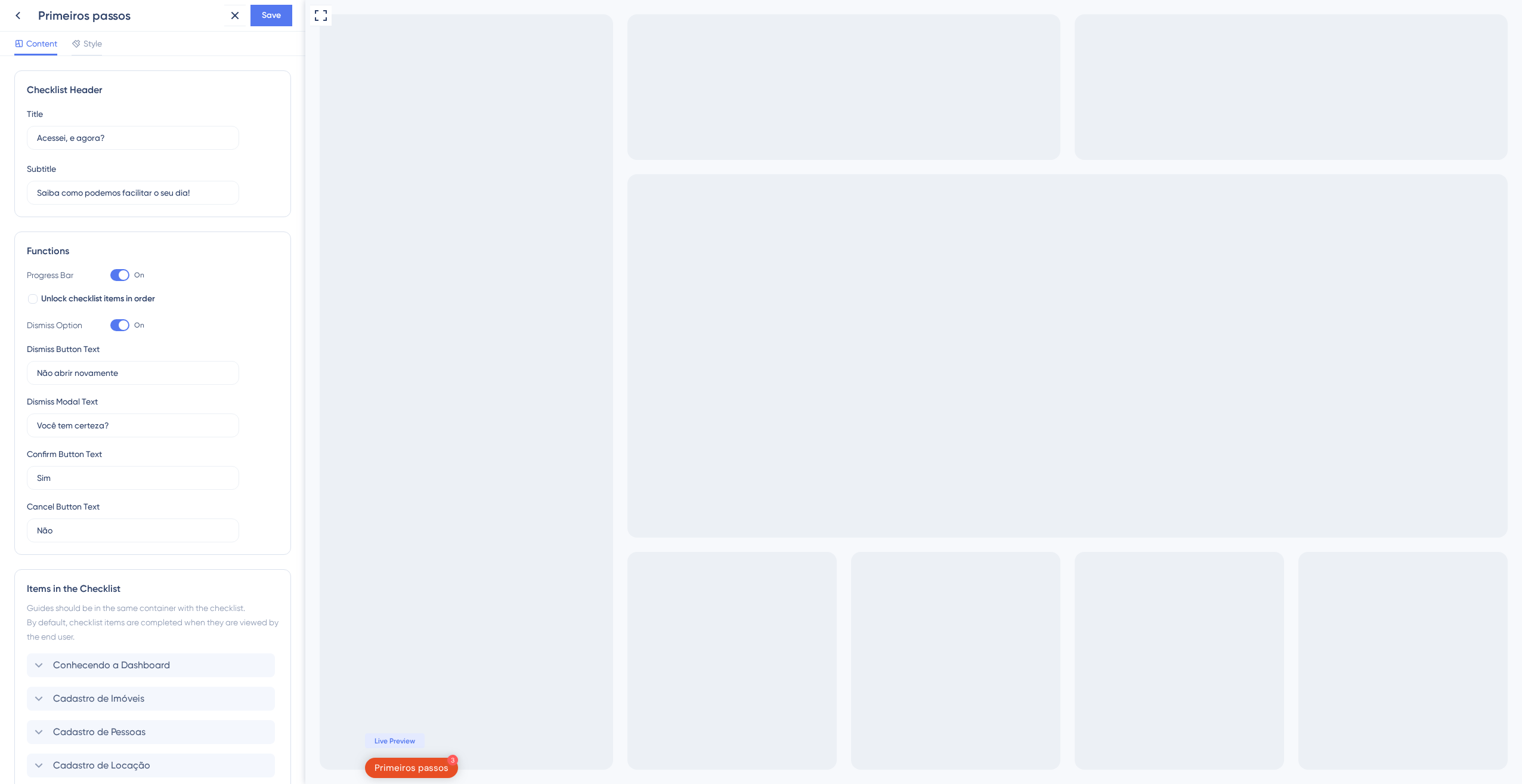
click at [411, 770] on div "Primeiros passos" at bounding box center [411, 767] width 74 height 12
click at [277, 5] on button "Save" at bounding box center [272, 16] width 41 height 22
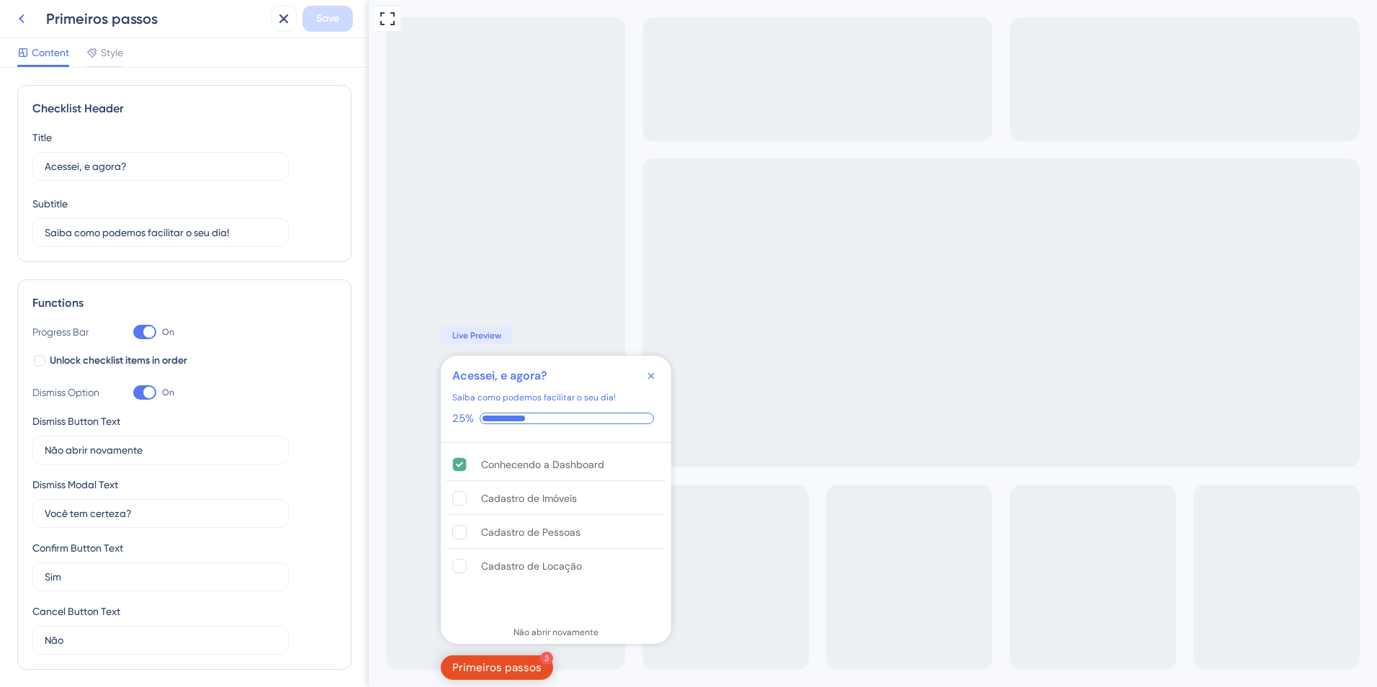
click at [29, 25] on icon at bounding box center [21, 18] width 17 height 17
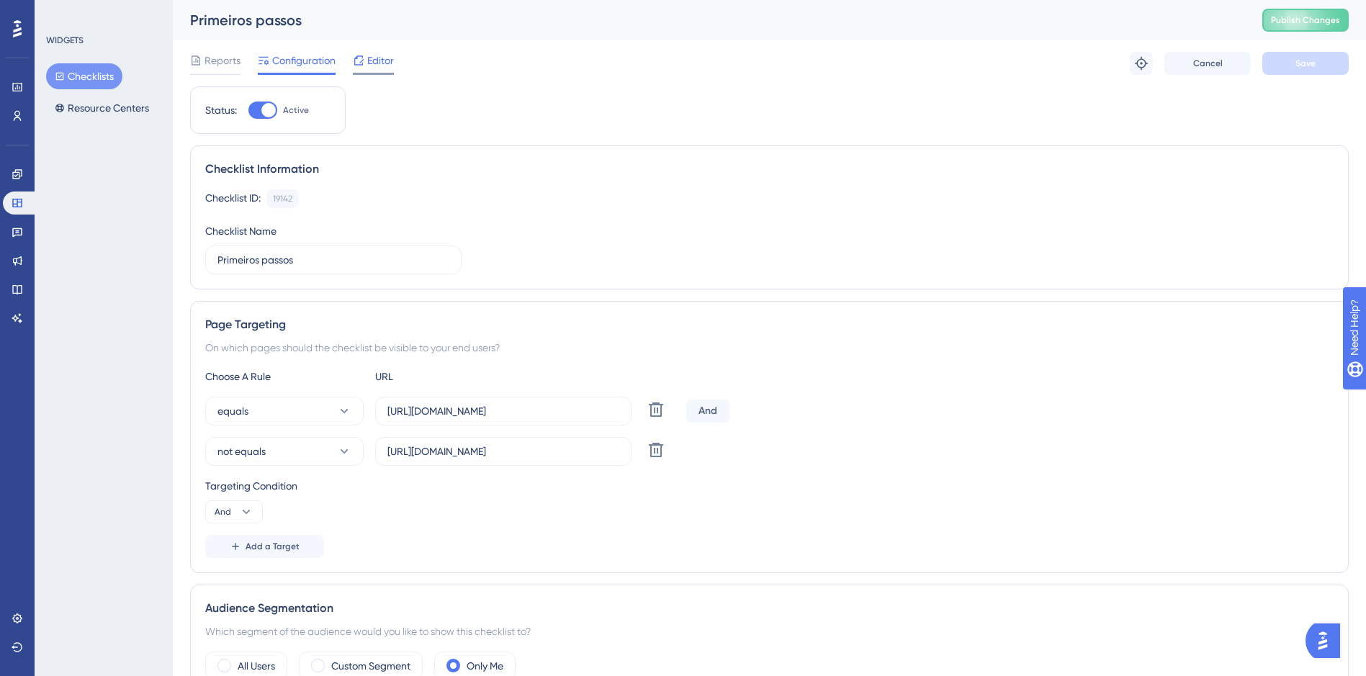
click at [366, 68] on div "Editor" at bounding box center [373, 60] width 41 height 17
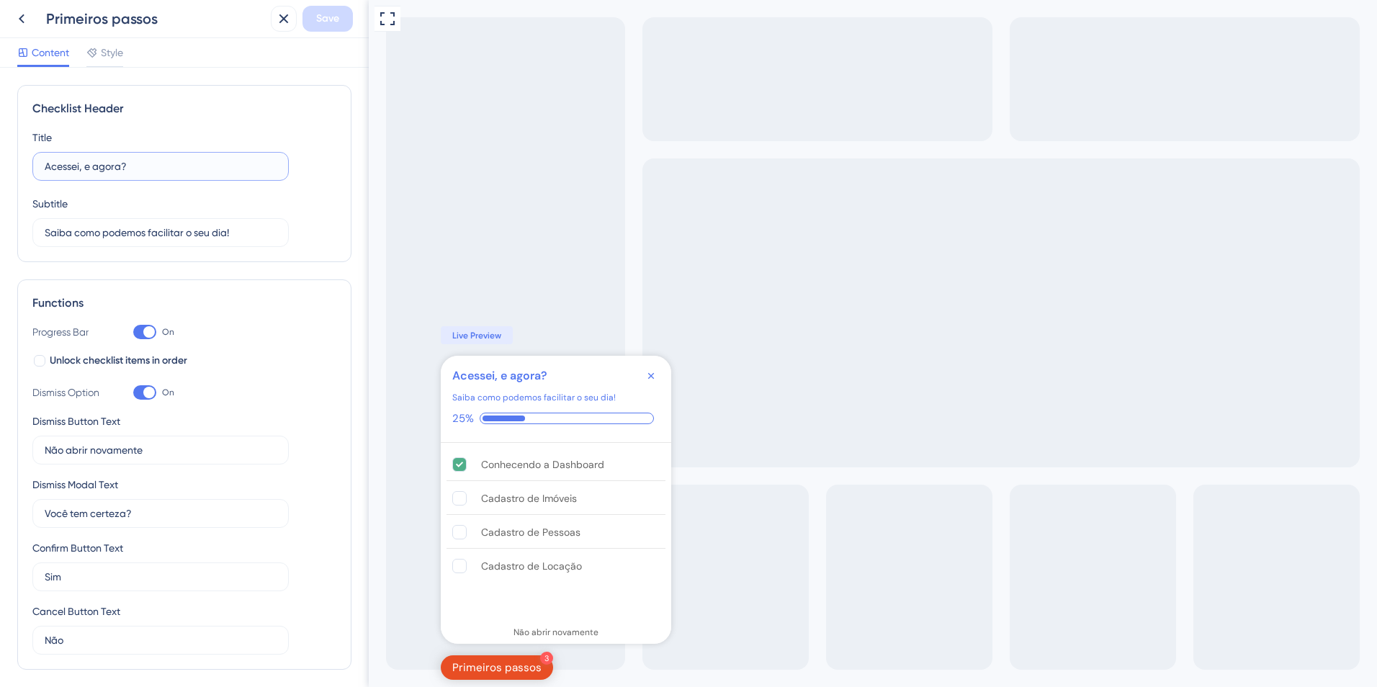
drag, startPoint x: 178, startPoint y: 161, endPoint x: -17, endPoint y: 148, distance: 195.6
click at [0, 0] on html "Primeiros passos Save Content Style Checklist Header Title Acessei, e agora? Su…" at bounding box center [688, 0] width 1377 height 0
click at [153, 173] on input "Acessei, e agora?" at bounding box center [161, 166] width 232 height 16
paste input "Gere sua Primeira Cobrança"
type input "Gere sua Primeira Cobrança"
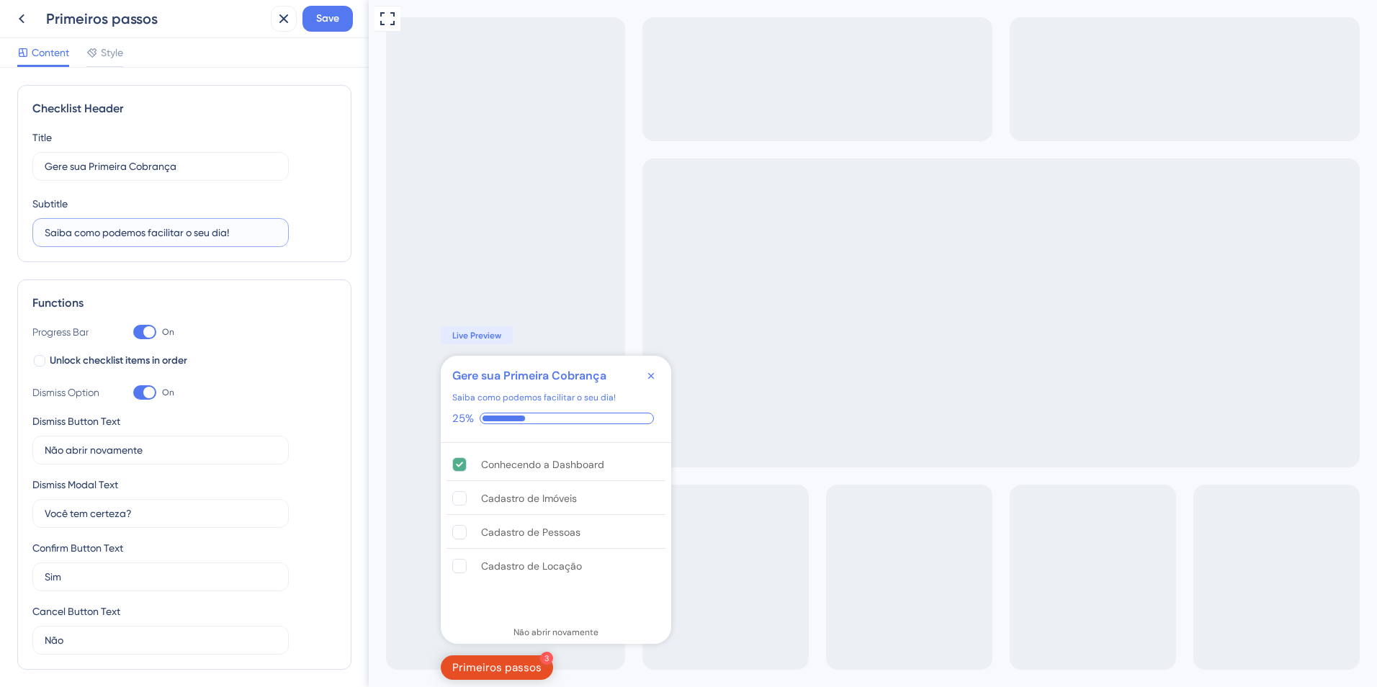
click at [266, 238] on input "Saiba como podemos facilitar o seu dia!" at bounding box center [161, 233] width 232 height 16
paste input "Complete o Guia para gerar sua primeira Cobrança"
type input "Complete o Guia para gerar sua primeira Cobrança"
click at [334, 8] on button "Save" at bounding box center [328, 19] width 50 height 26
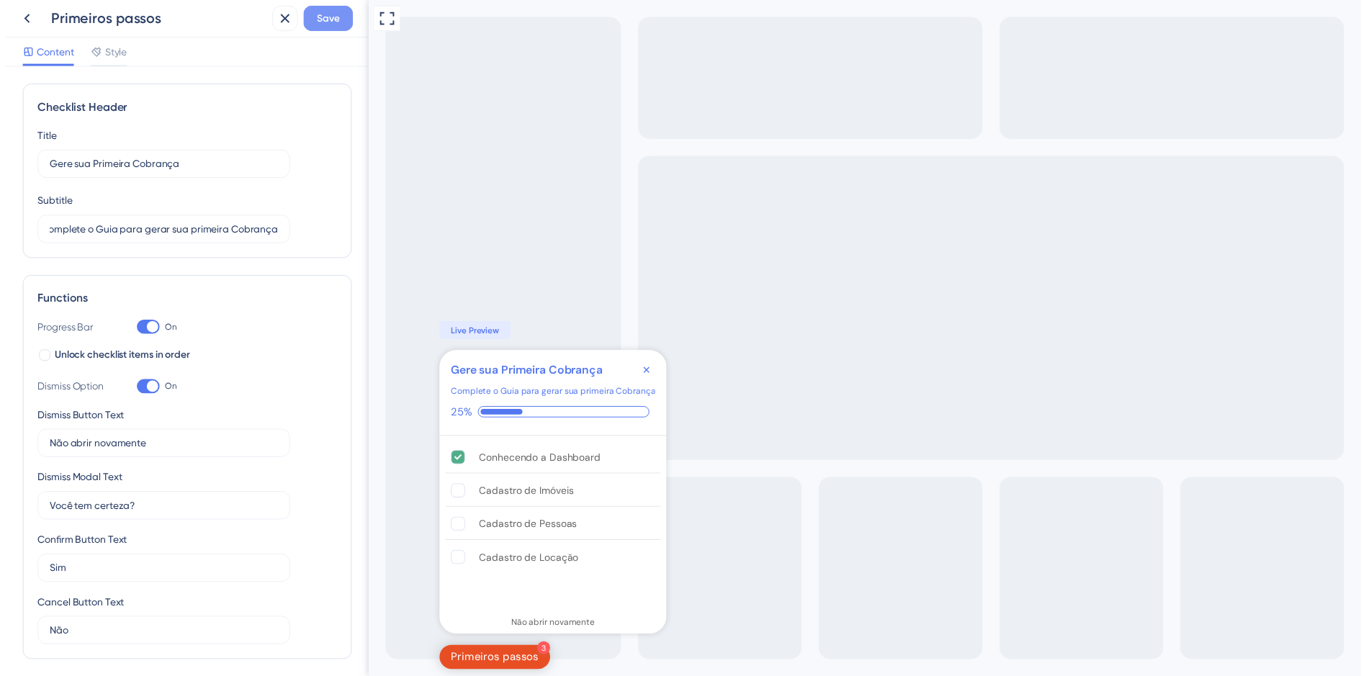
scroll to position [0, 0]
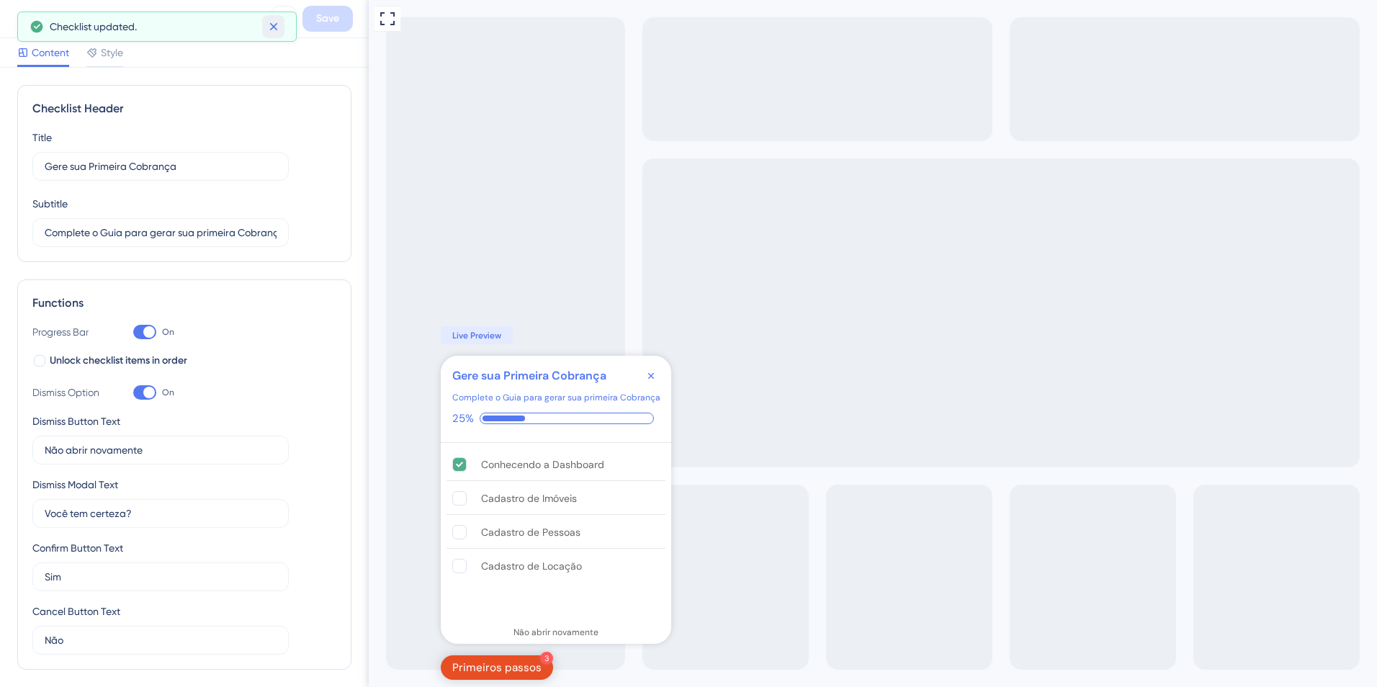
click at [279, 31] on button at bounding box center [273, 26] width 22 height 23
click at [27, 19] on icon at bounding box center [21, 18] width 17 height 17
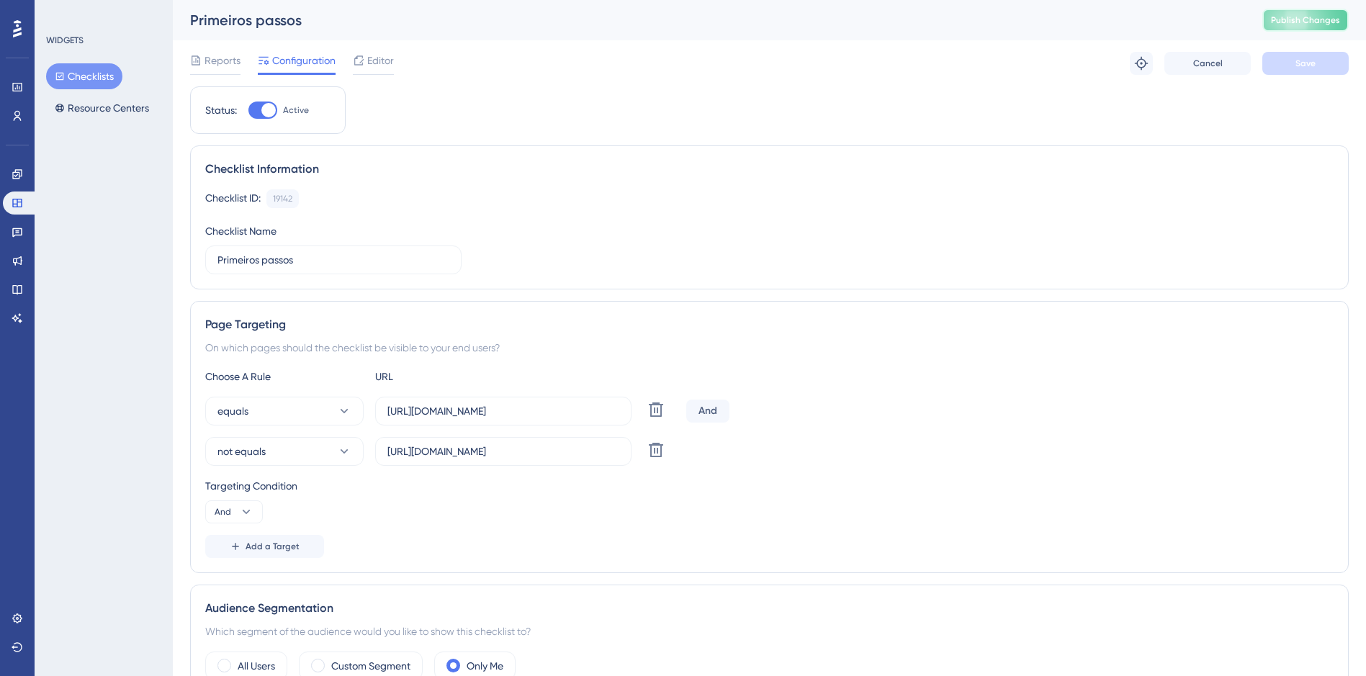
click at [1304, 22] on span "Publish Changes" at bounding box center [1305, 20] width 69 height 12
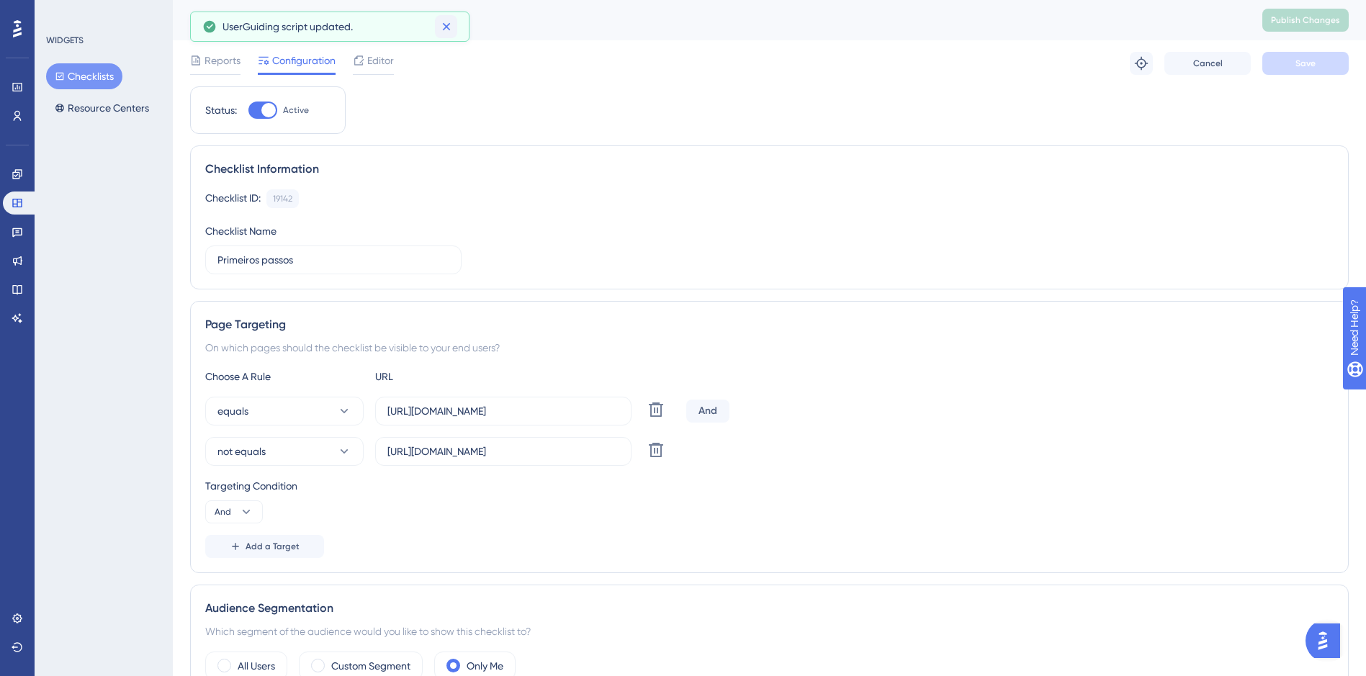
click at [447, 21] on icon at bounding box center [446, 26] width 14 height 14
